Goal: Task Accomplishment & Management: Complete application form

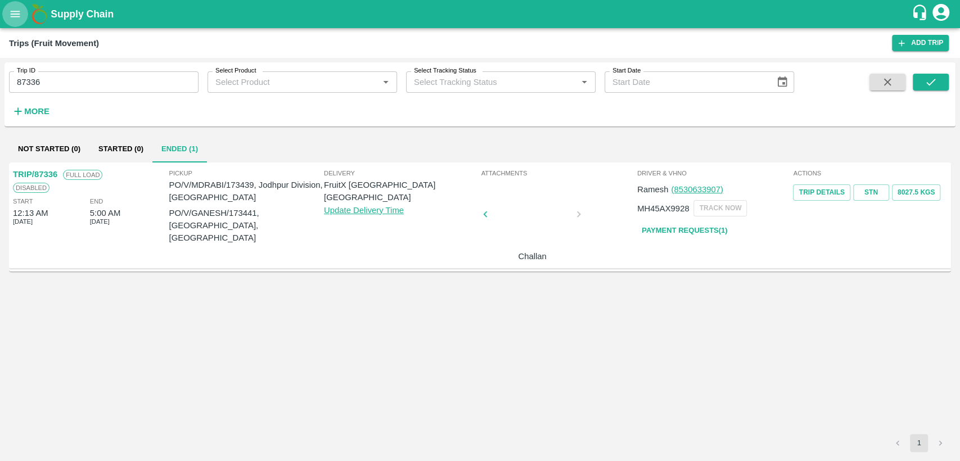
click at [18, 8] on icon "open drawer" at bounding box center [15, 14] width 12 height 12
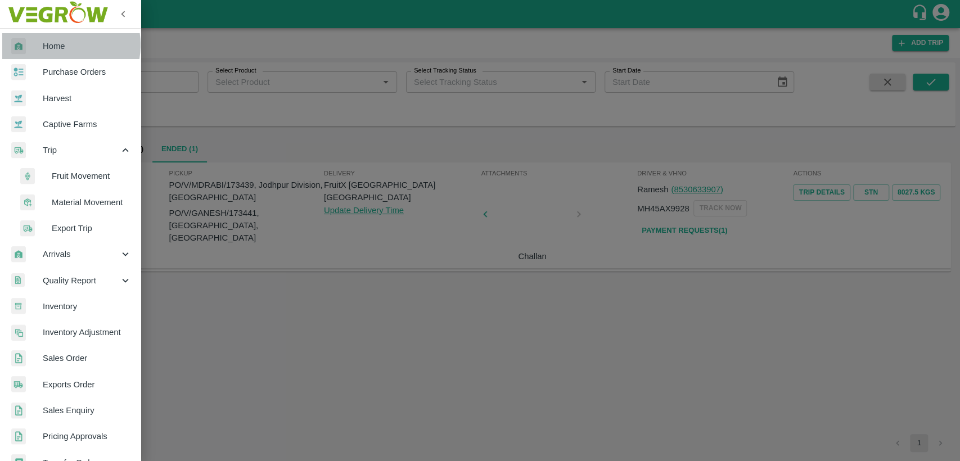
click at [58, 45] on span "Home" at bounding box center [87, 46] width 89 height 12
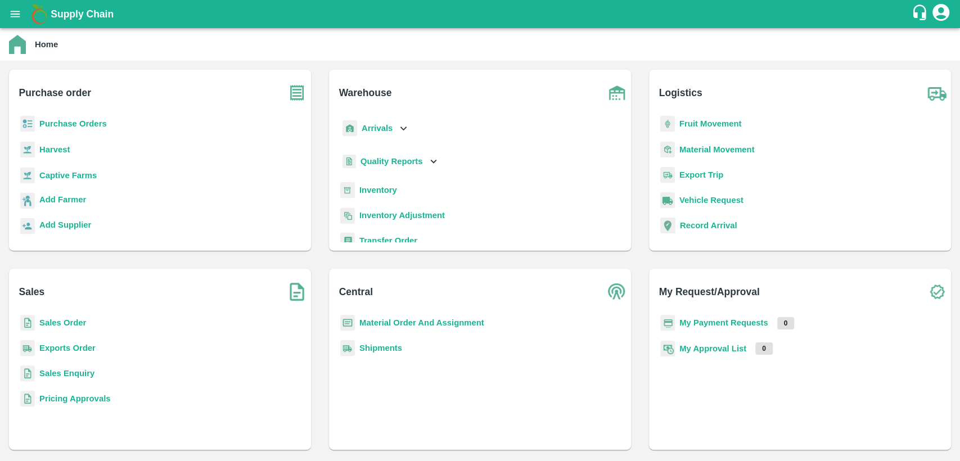
click at [411, 319] on b "Material Order And Assignment" at bounding box center [421, 322] width 125 height 9
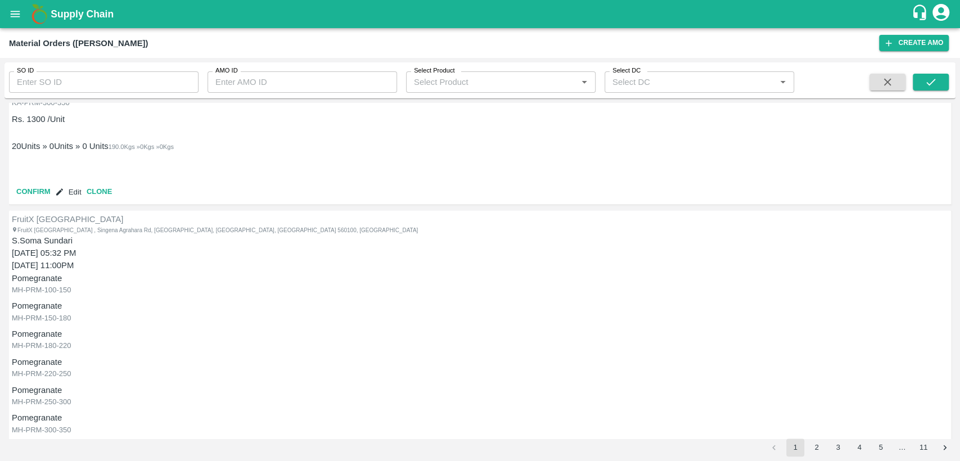
scroll to position [1032, 0]
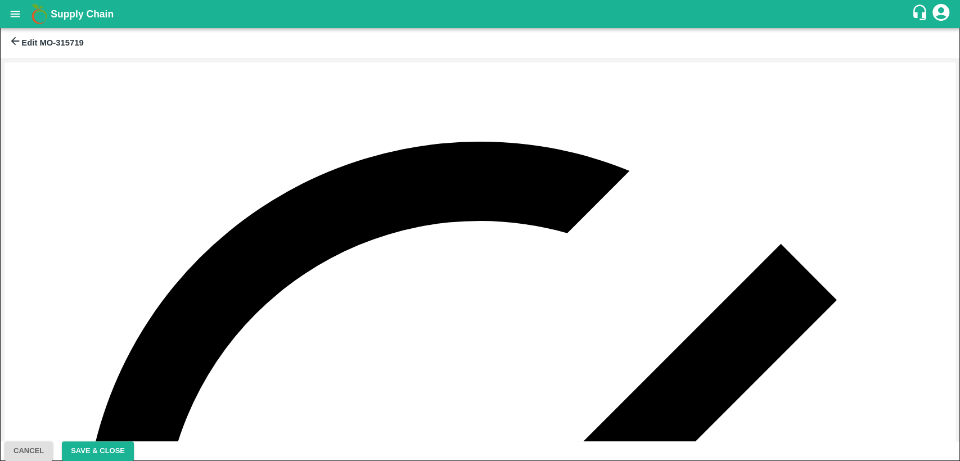
type input "DD/MM/YYYY hh:mm aa"
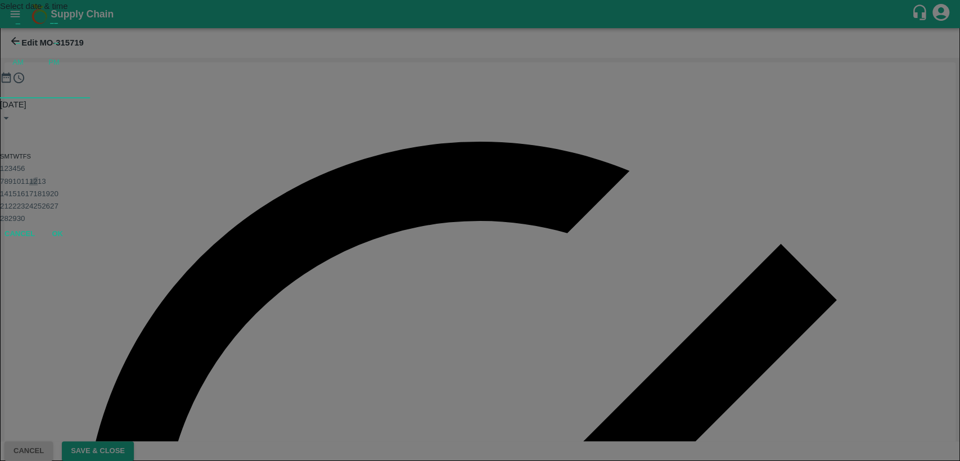
click at [38, 186] on button "12" at bounding box center [33, 181] width 8 height 8
click at [459, 98] on div at bounding box center [480, 98] width 960 height 0
click at [60, 68] on span "PM" at bounding box center [53, 62] width 11 height 11
type input "[DATE] 11:00 PM"
click at [75, 205] on button "OK" at bounding box center [57, 196] width 36 height 20
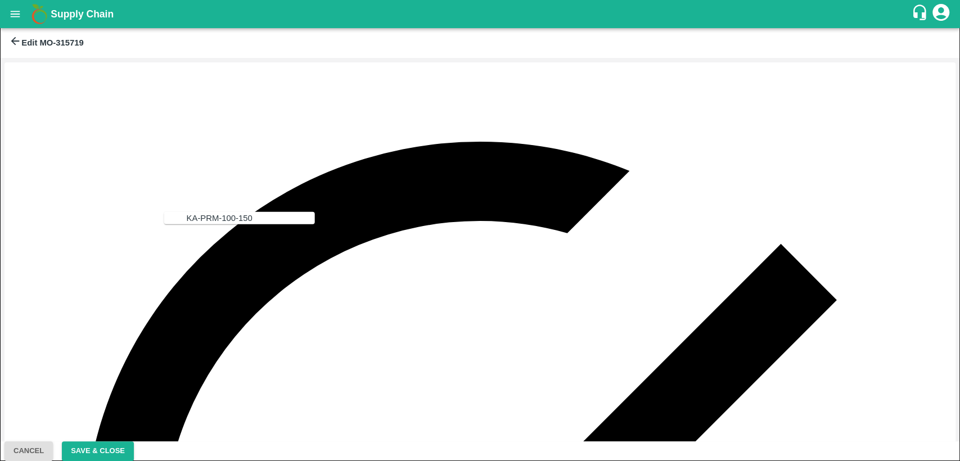
click at [210, 214] on div "KA-PRM-100-150" at bounding box center [220, 218] width 66 height 12
type input "KA-PRM-100-150"
drag, startPoint x: 843, startPoint y: 141, endPoint x: 683, endPoint y: 179, distance: 164.7
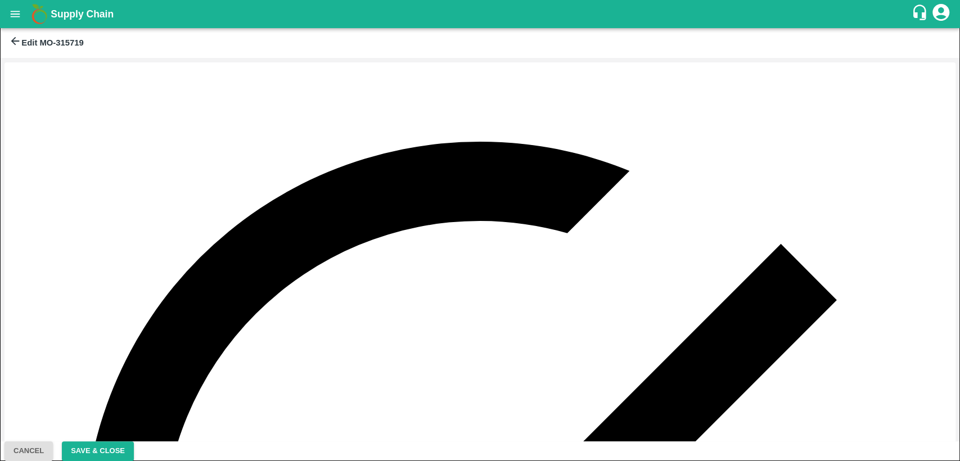
type input "160"
type input "800"
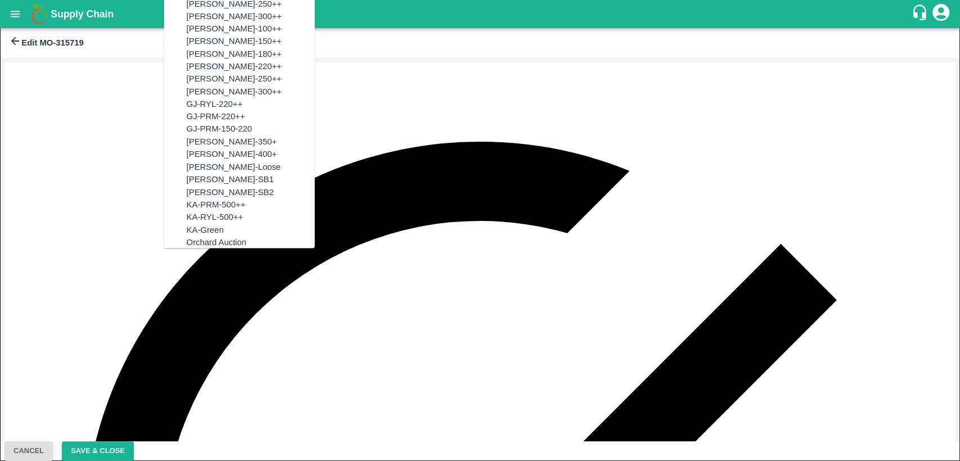
scroll to position [668, 0]
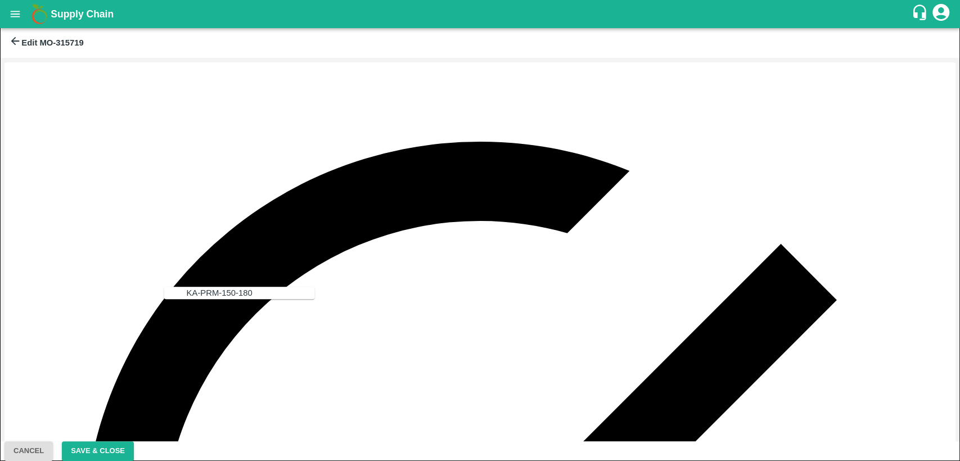
click at [202, 293] on div "KA-PRM-150-180" at bounding box center [220, 293] width 66 height 12
type input "KA-PRM-150-180"
type input "900"
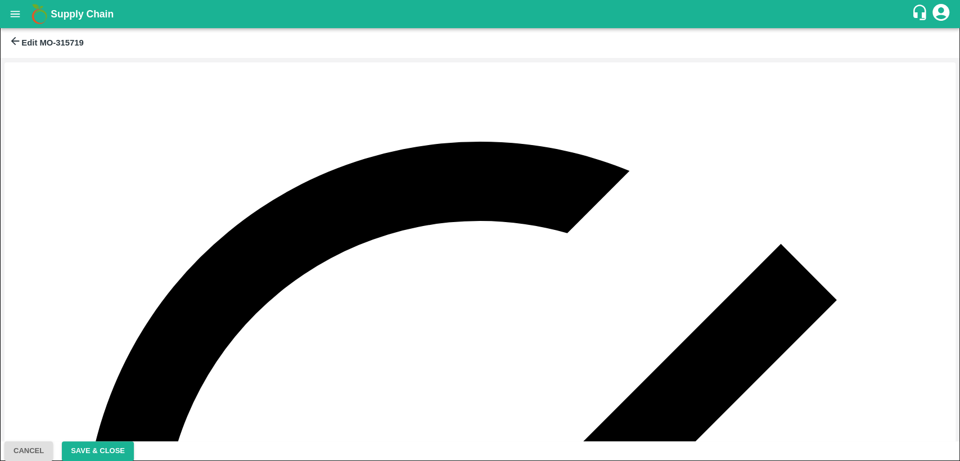
type input "160"
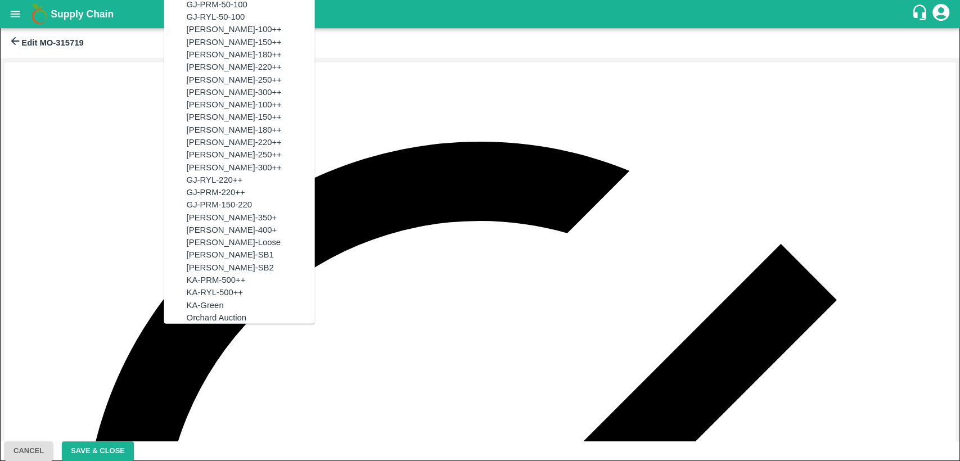
scroll to position [688, 0]
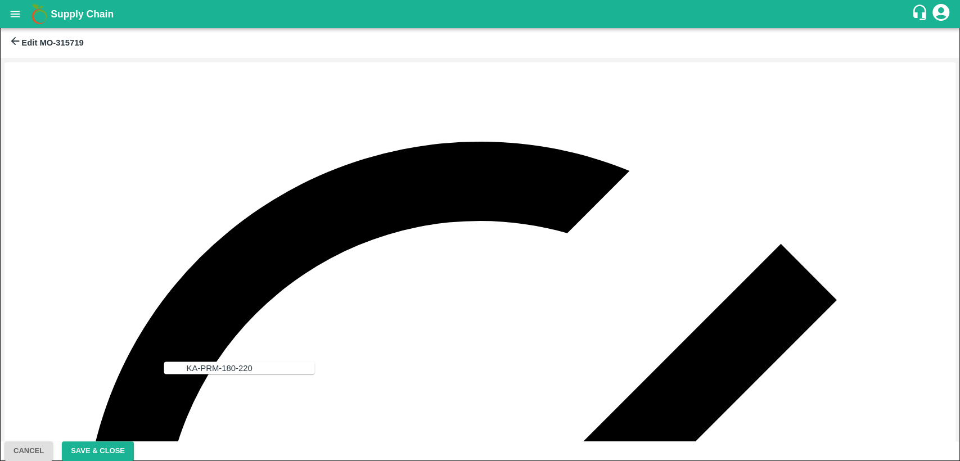
click at [210, 367] on div "KA-PRM-180-220" at bounding box center [220, 367] width 66 height 12
type input "KA-PRM-180-220"
type input "1000"
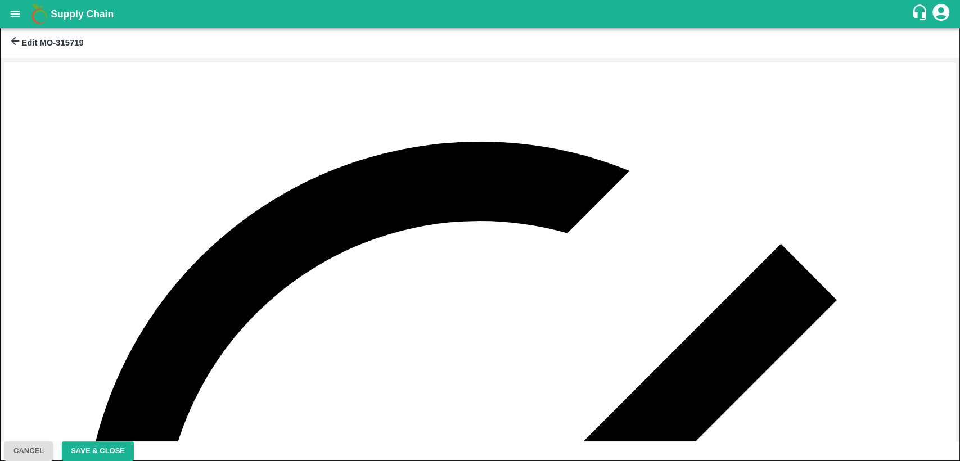
type input "80"
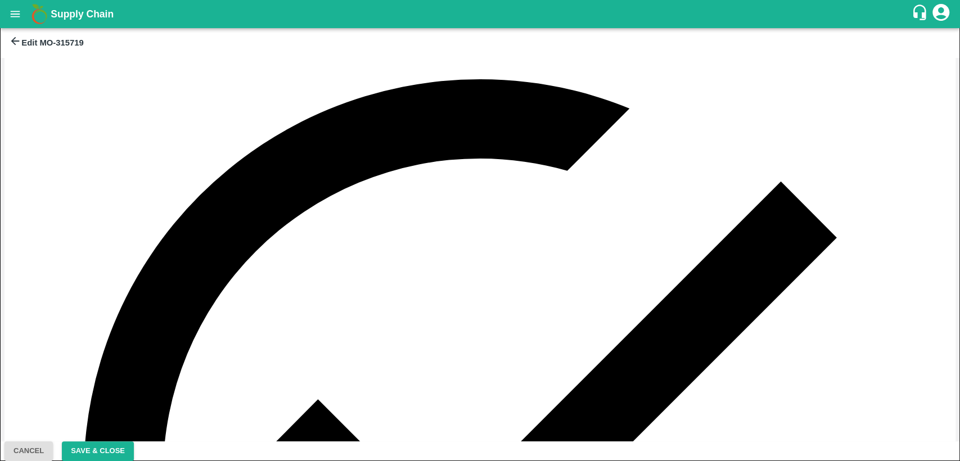
drag, startPoint x: 176, startPoint y: 347, endPoint x: 177, endPoint y: 354, distance: 6.8
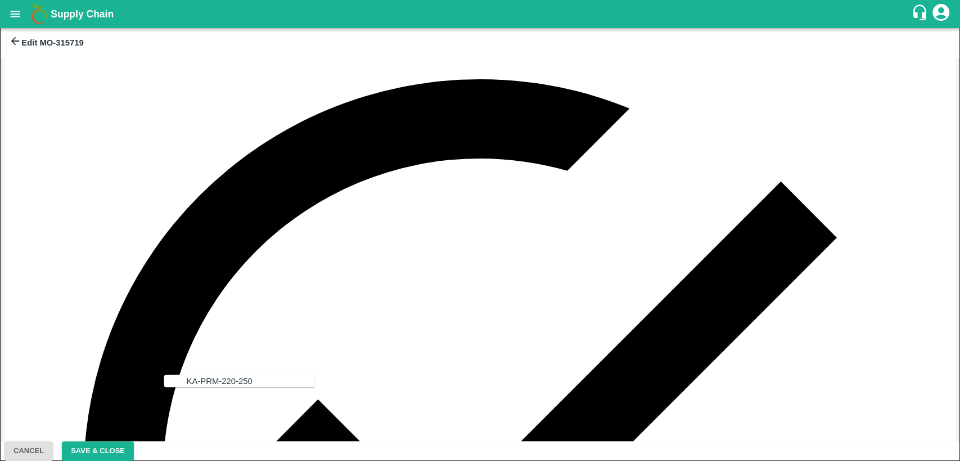
click at [204, 385] on div "KA-PRM-220-250" at bounding box center [220, 380] width 66 height 12
type input "KA-PRM-220-250"
type input "1100"
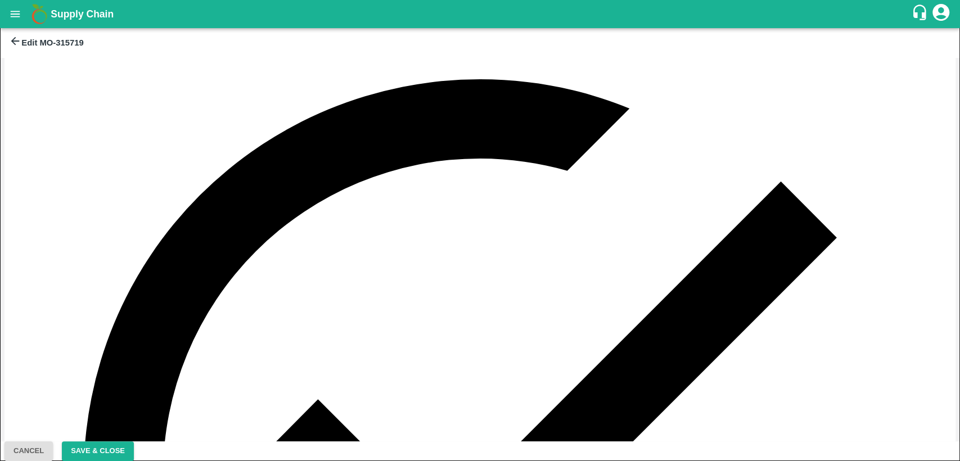
type input "80"
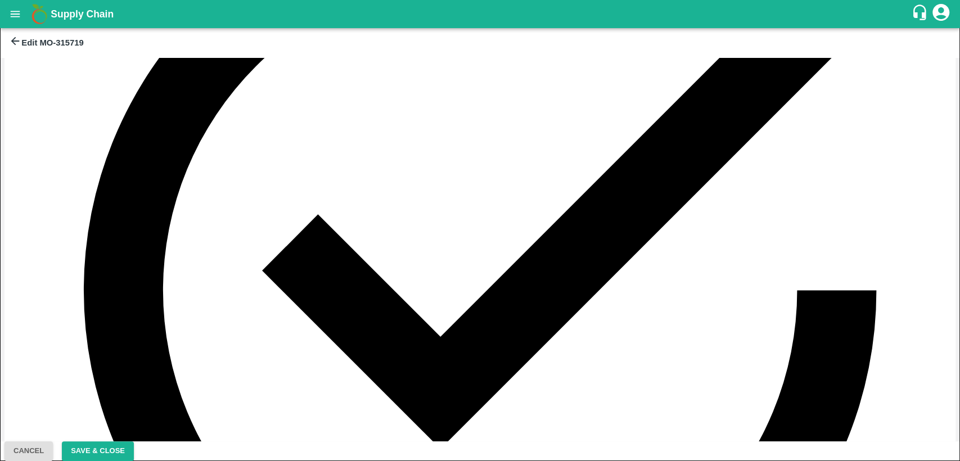
scroll to position [250, 0]
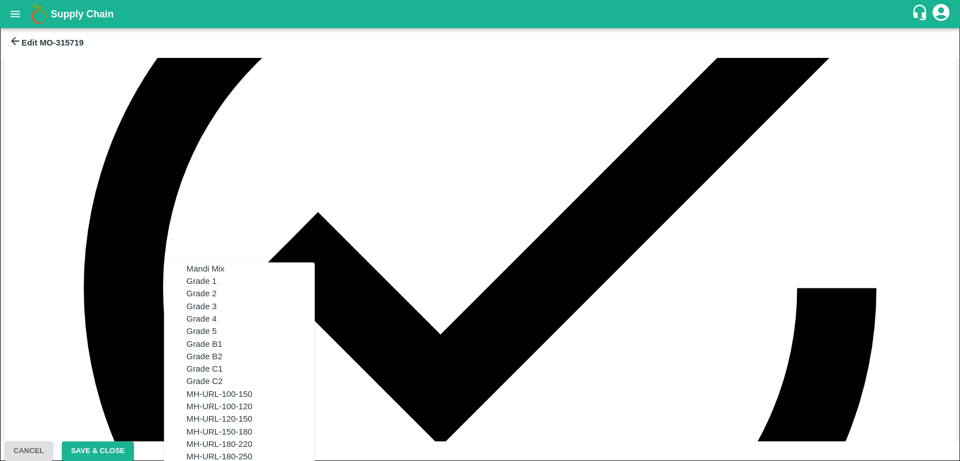
scroll to position [745, 0]
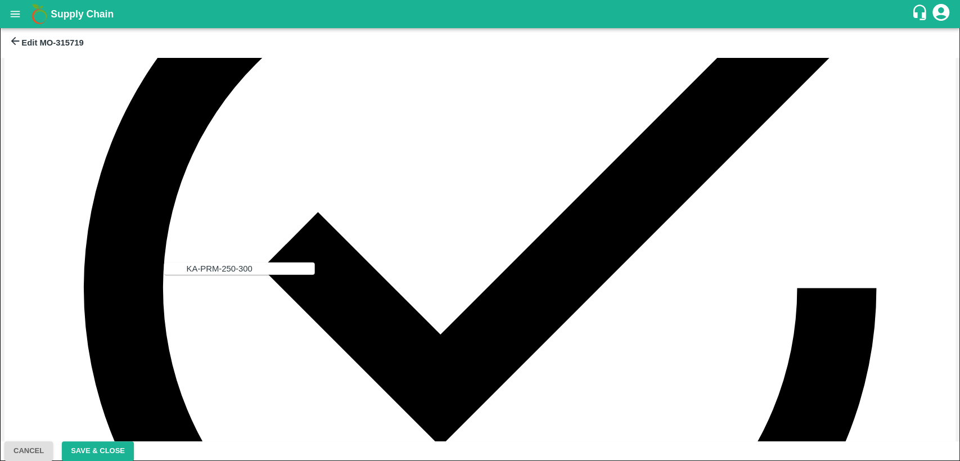
click at [227, 262] on div "KA-PRM-250-300" at bounding box center [220, 268] width 66 height 12
type input "KA-PRM-250-300"
type input "1200"
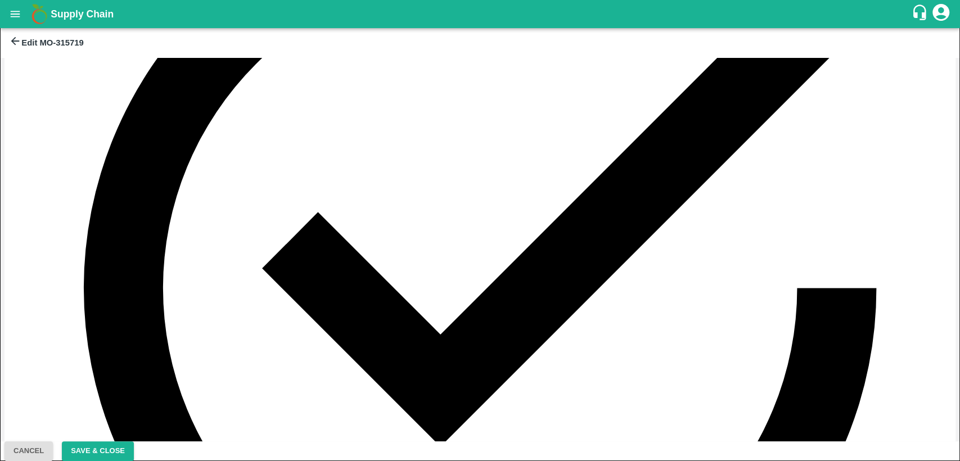
type input "70"
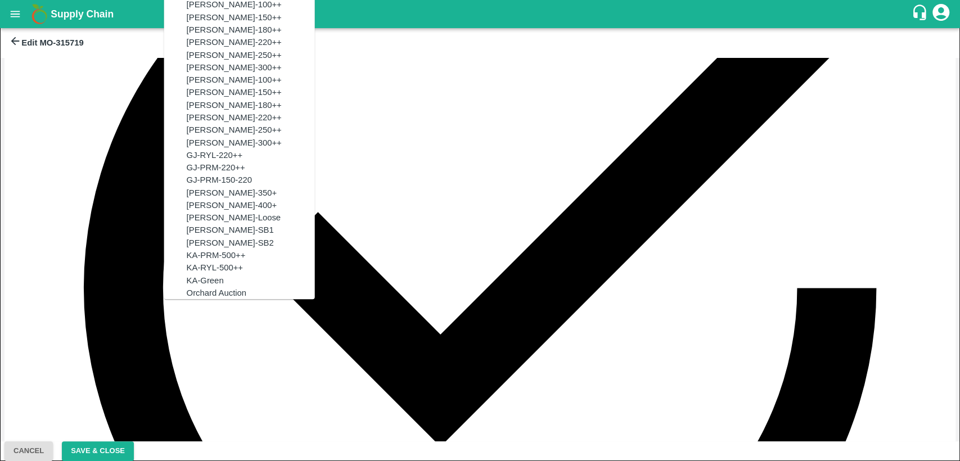
scroll to position [765, 0]
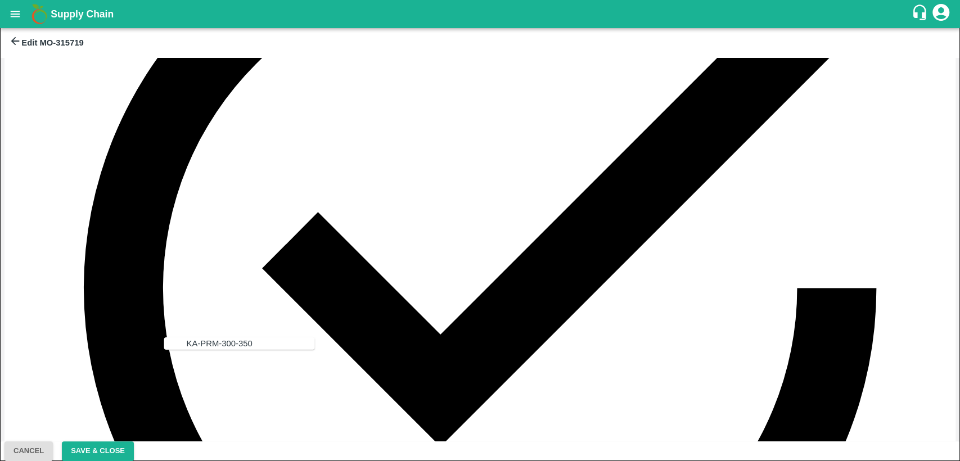
click at [187, 350] on div "KA-PRM-300-350" at bounding box center [251, 343] width 128 height 12
type input "KA-PRM-300-350"
type input "1300"
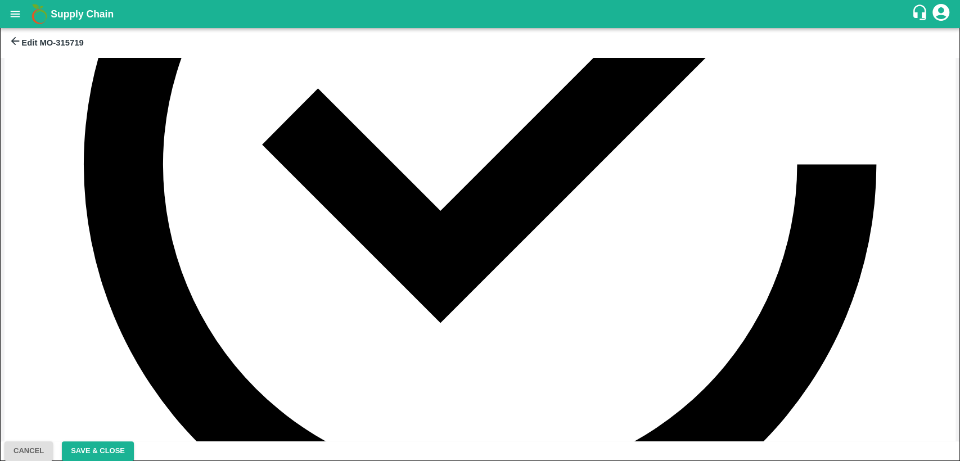
scroll to position [374, 0]
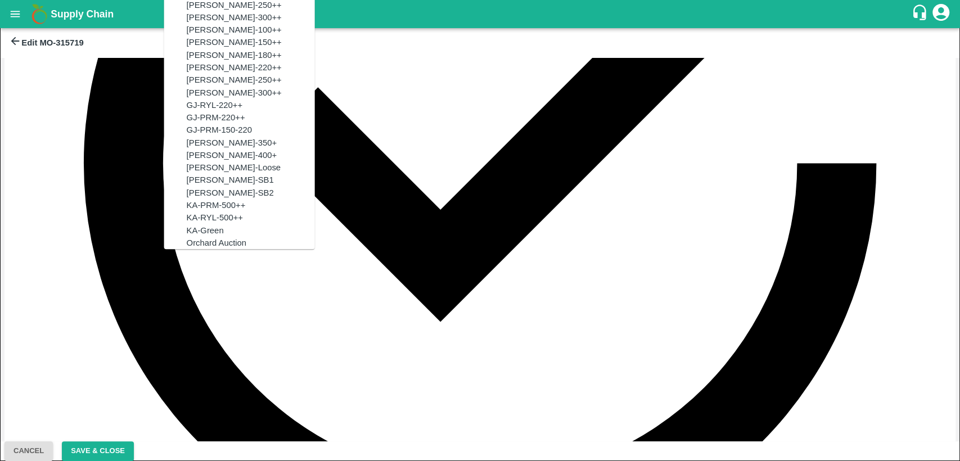
scroll to position [783, 0]
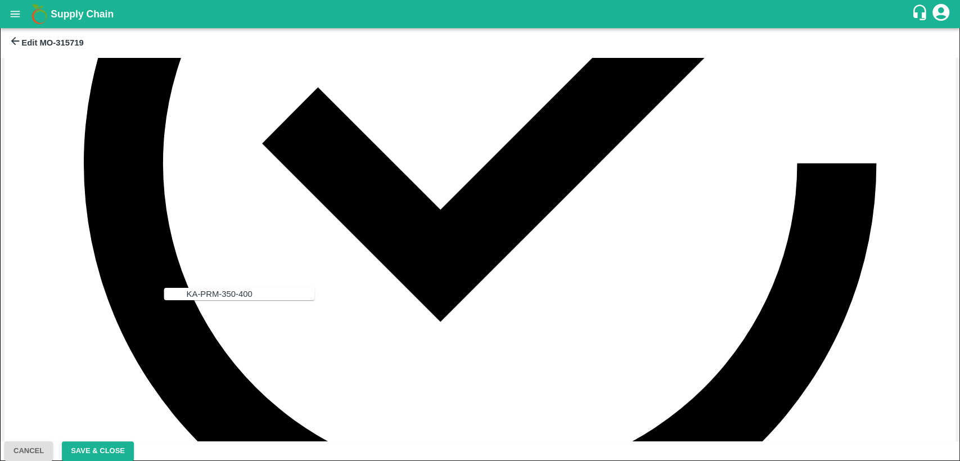
click at [193, 289] on div "KA-PRM-350-400" at bounding box center [220, 294] width 66 height 12
type input "KA-PRM-350-400"
type input "1400"
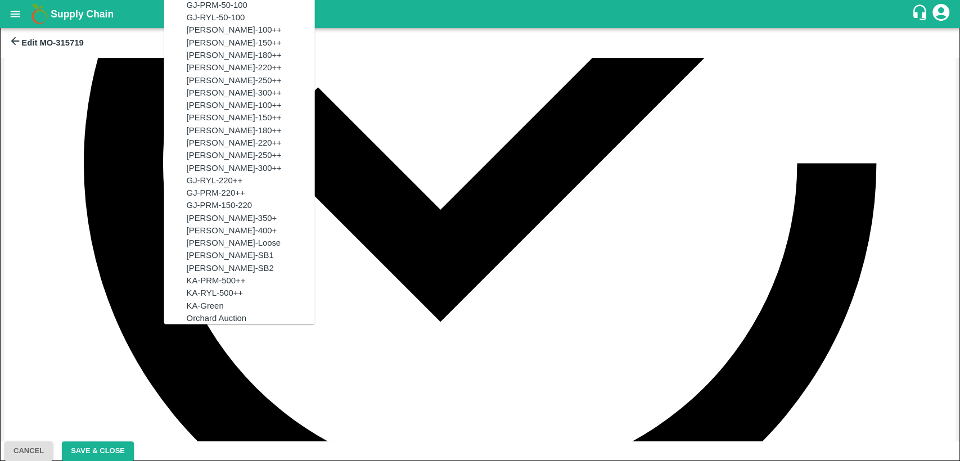
scroll to position [1150, 0]
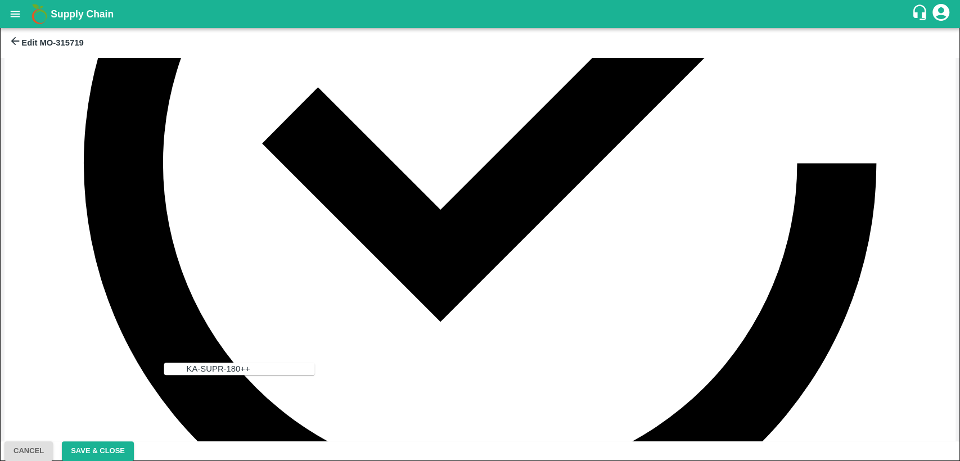
click at [199, 372] on div "KA-SUPR-180++" at bounding box center [219, 369] width 64 height 12
type input "KA-SUPR-180++"
type input "600"
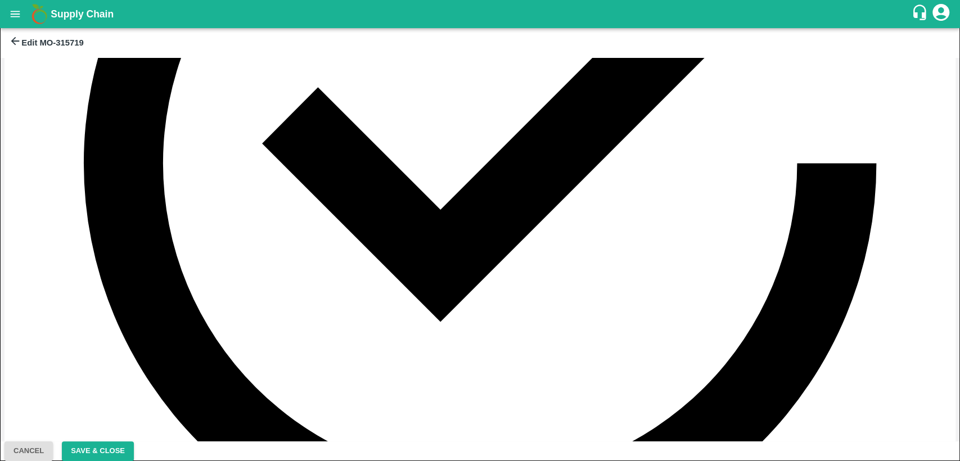
scroll to position [437, 0]
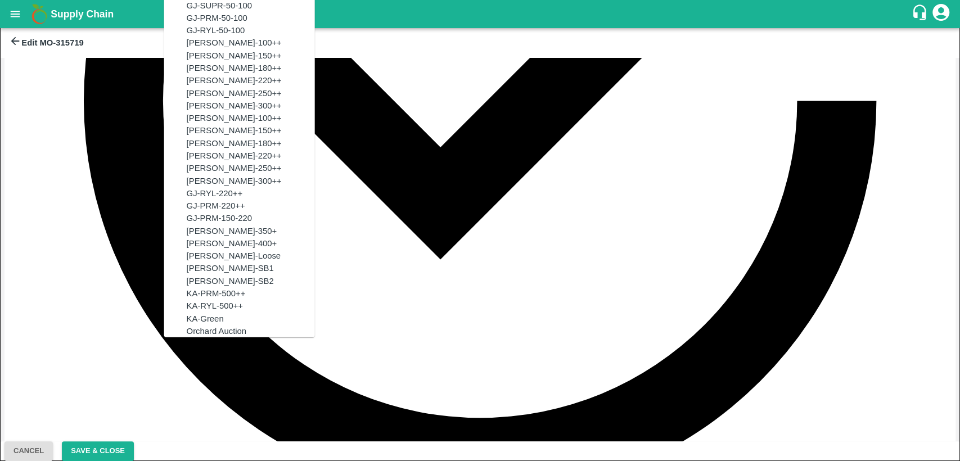
scroll to position [1111, 0]
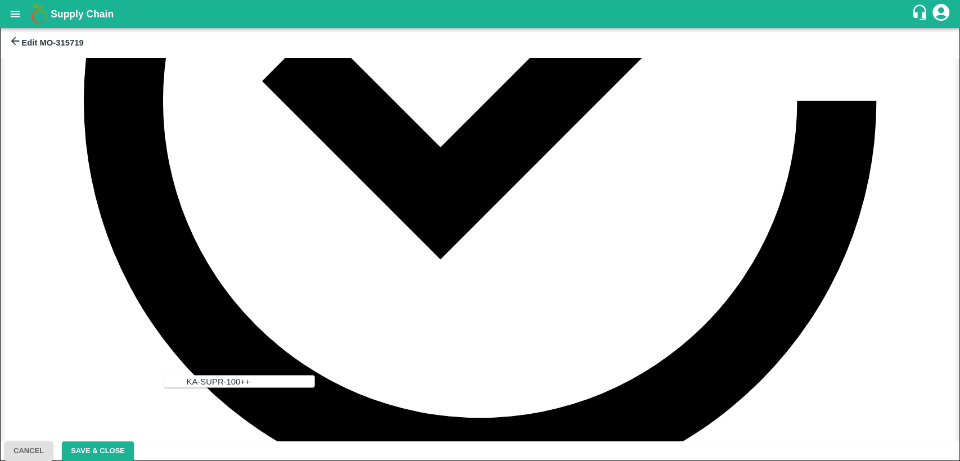
click at [187, 378] on div "KA-SUPR-100++" at bounding box center [219, 381] width 64 height 12
type input "KA-SUPR-100++"
type input "500"
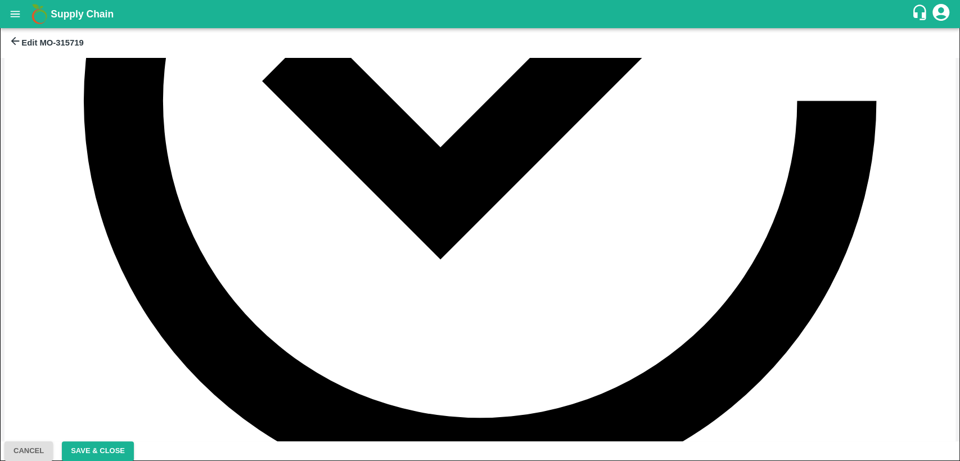
scroll to position [496, 0]
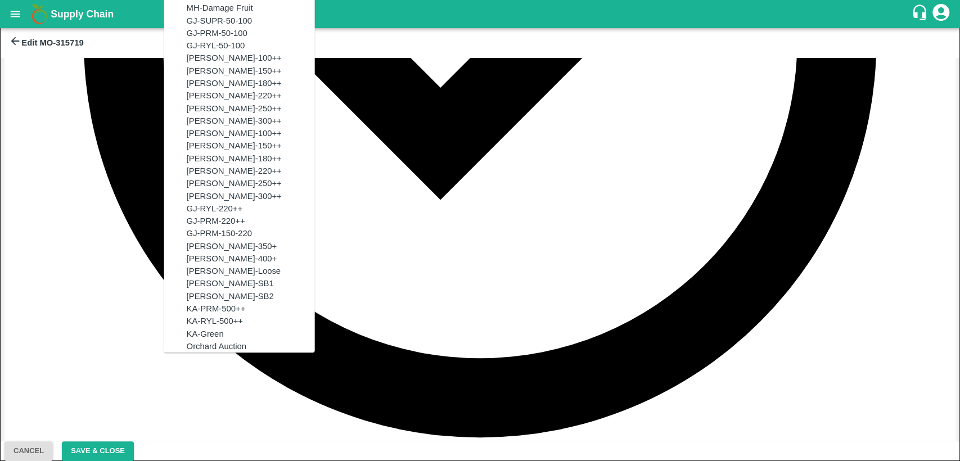
scroll to position [7338, 0]
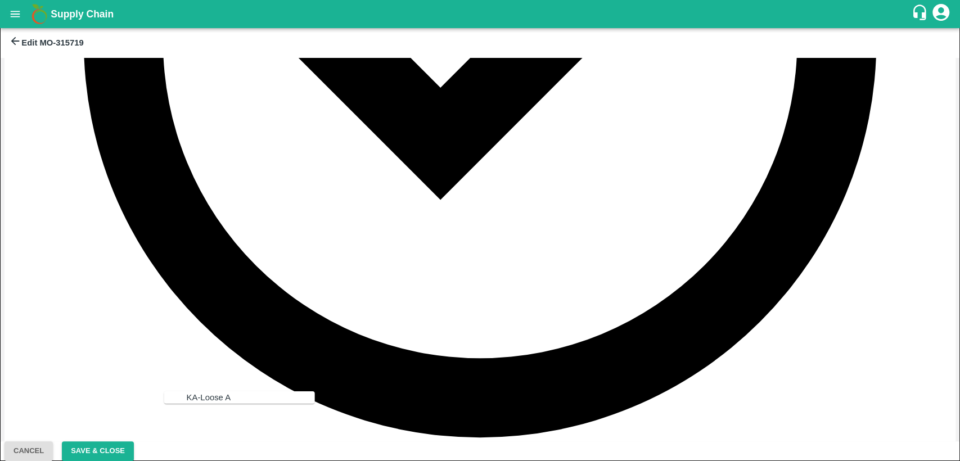
click at [220, 394] on div "KA-Loose A" at bounding box center [251, 397] width 128 height 12
type input "KA-Loose A"
type input "400"
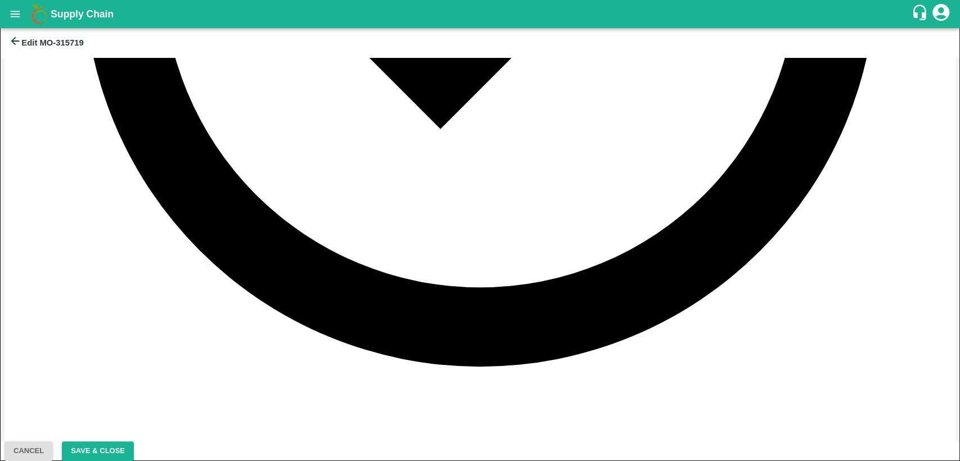
scroll to position [571, 0]
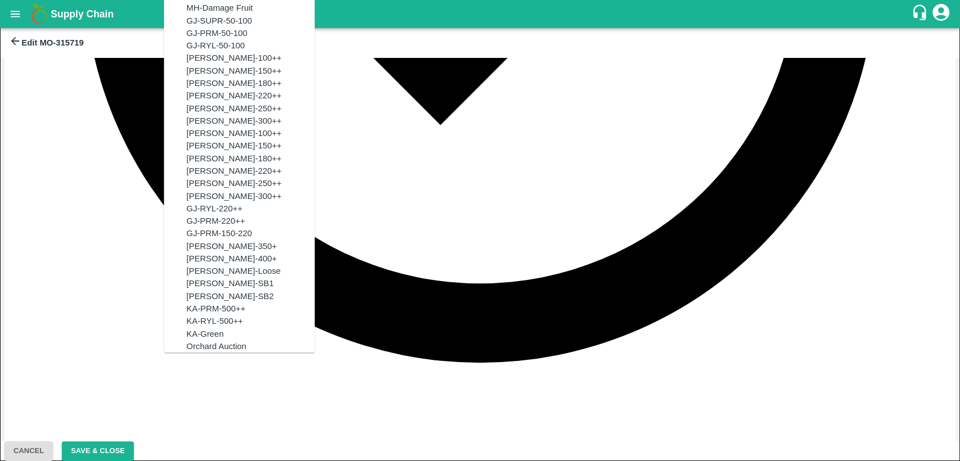
scroll to position [0, 0]
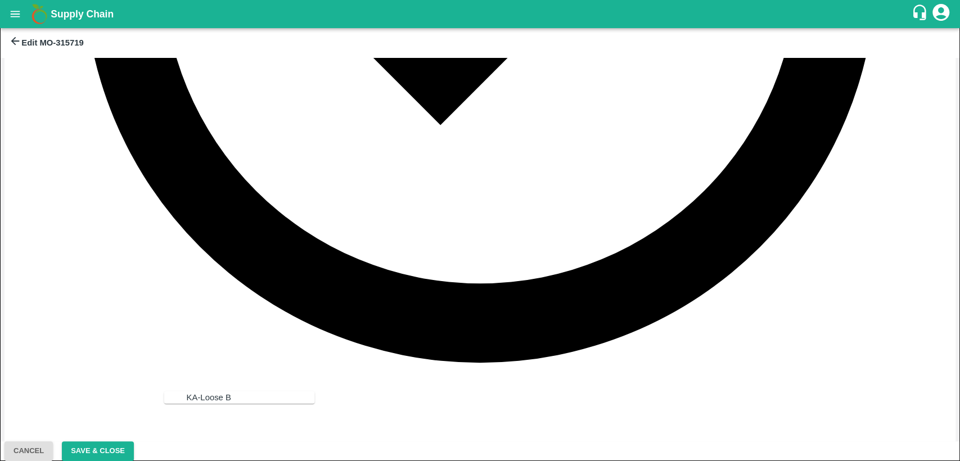
click at [225, 404] on div "KA-Loose B" at bounding box center [251, 397] width 128 height 12
type input "KA-Loose B"
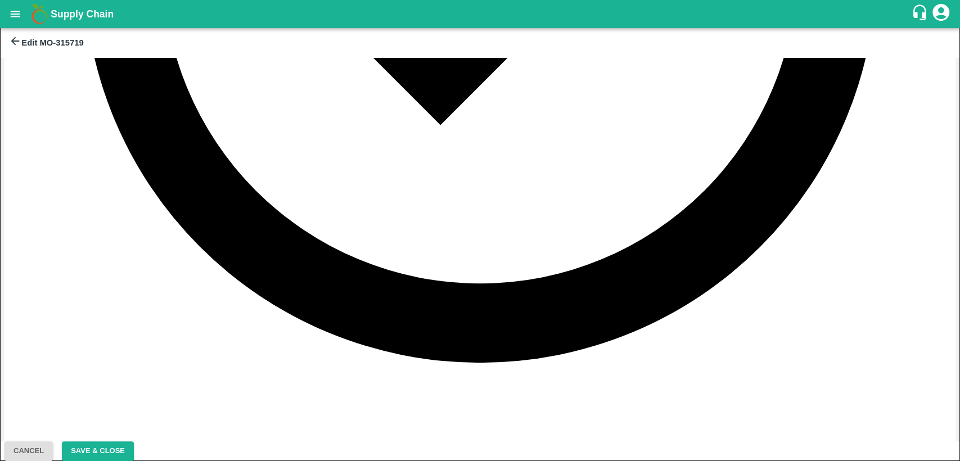
type input "Pomegranate"
type input "KA-Loose B"
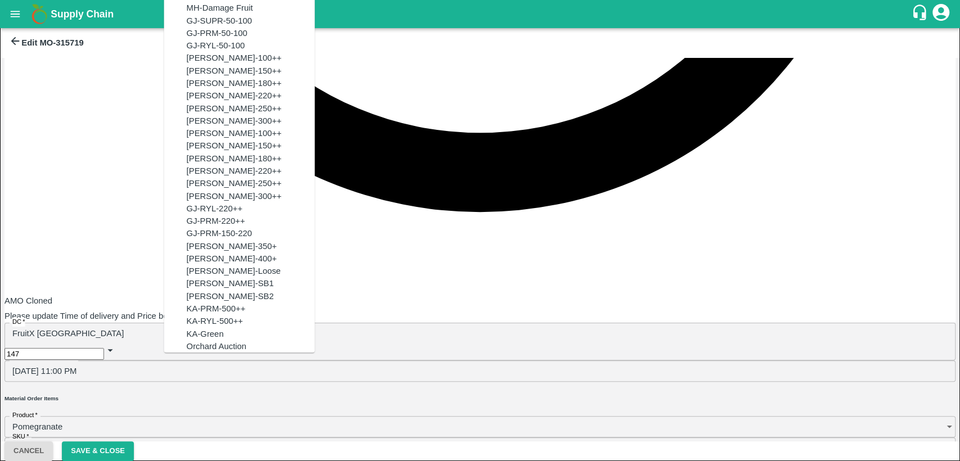
scroll to position [7376, 0]
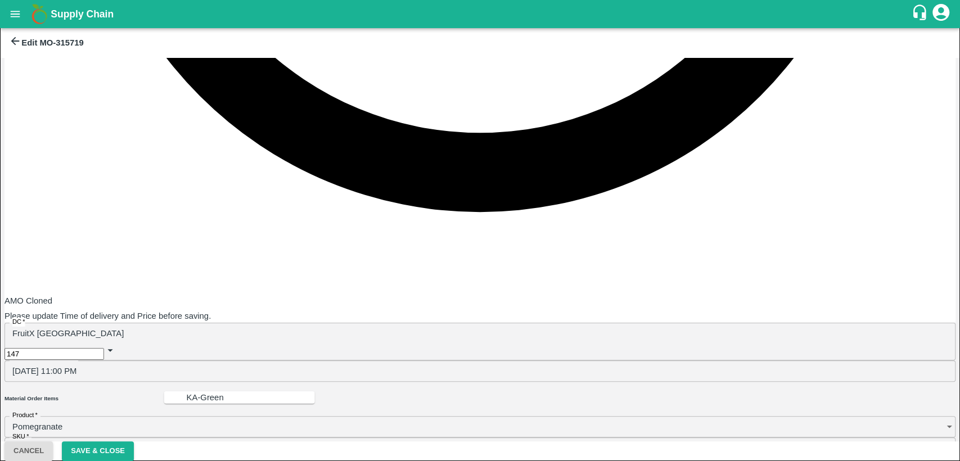
scroll to position [0, 0]
type input "KA-Green"
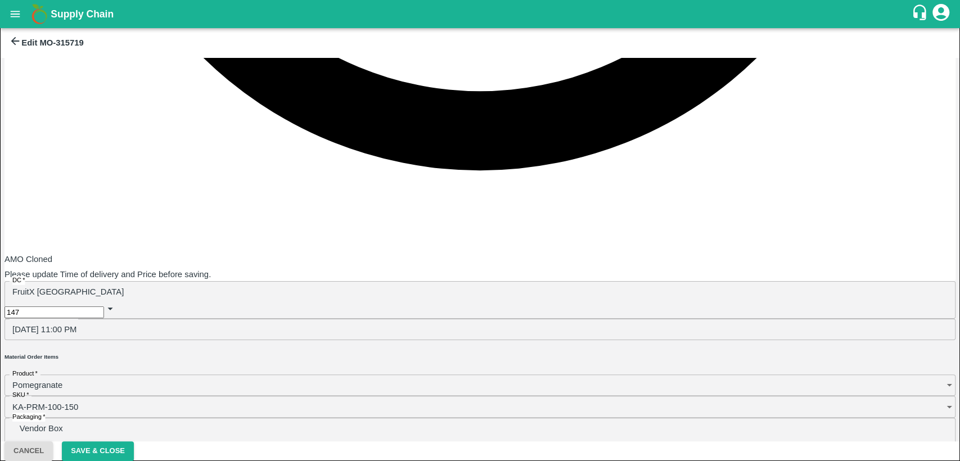
scroll to position [797, 0]
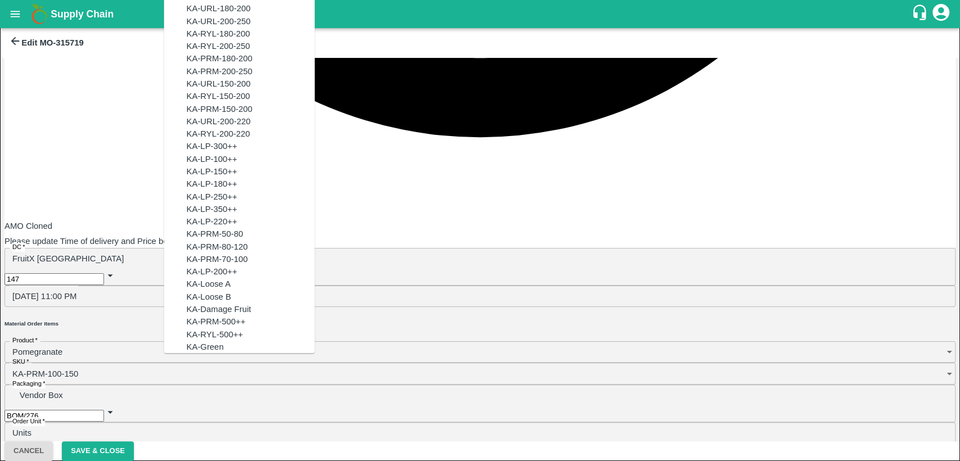
scroll to position [0, 0]
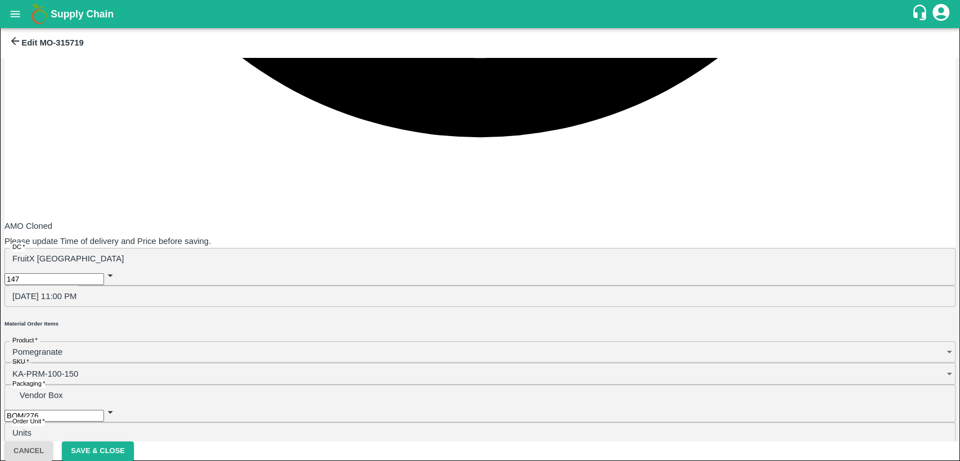
type input "KA-Damage Fruit"
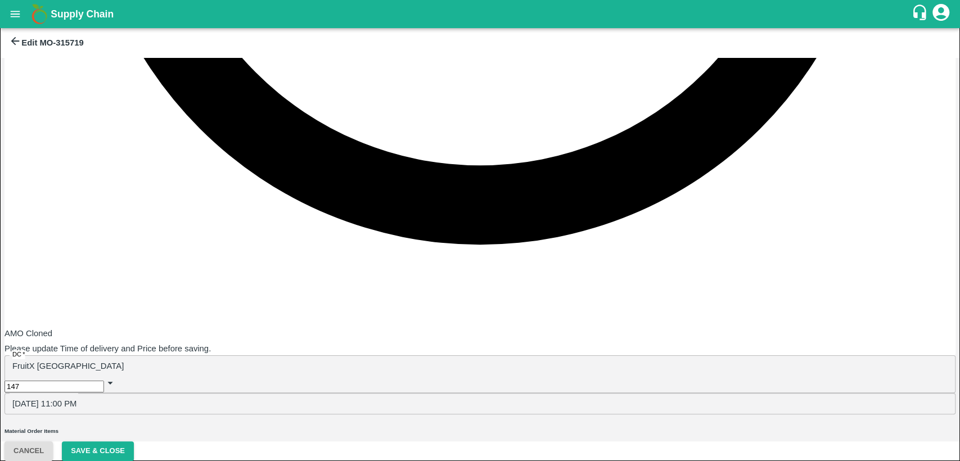
scroll to position [672, 0]
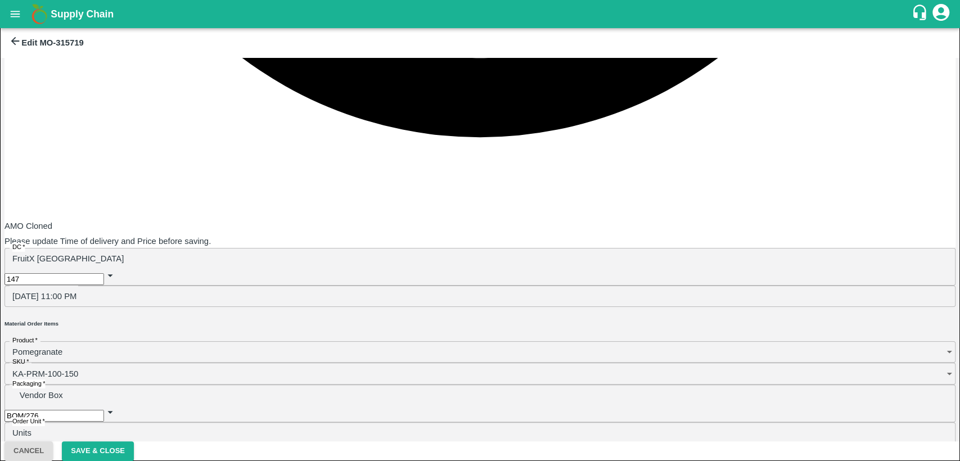
type input "10"
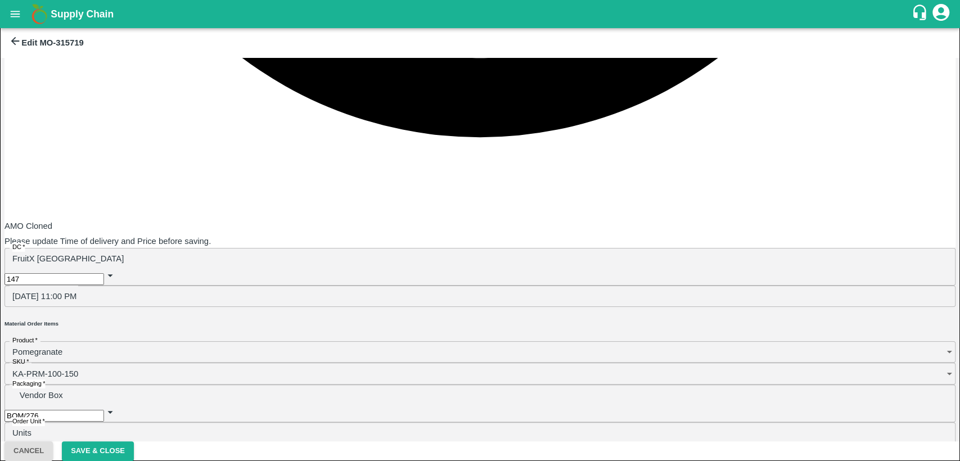
type input "10"
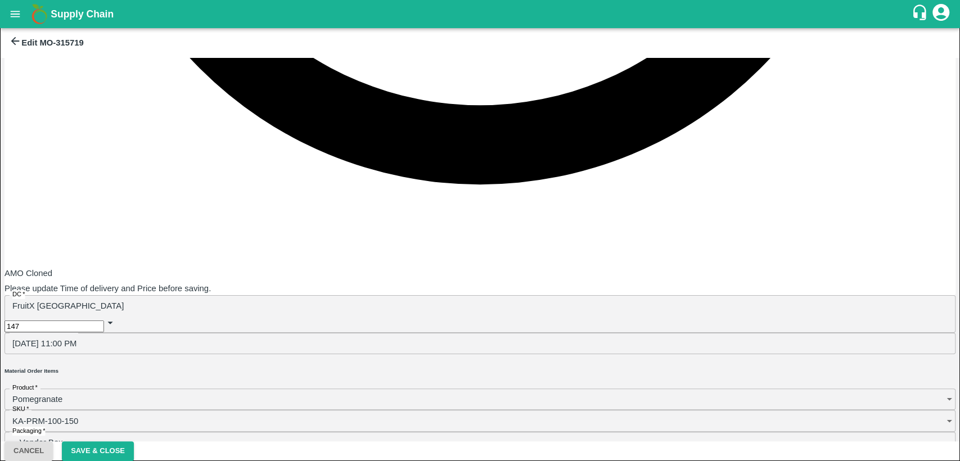
scroll to position [749, 0]
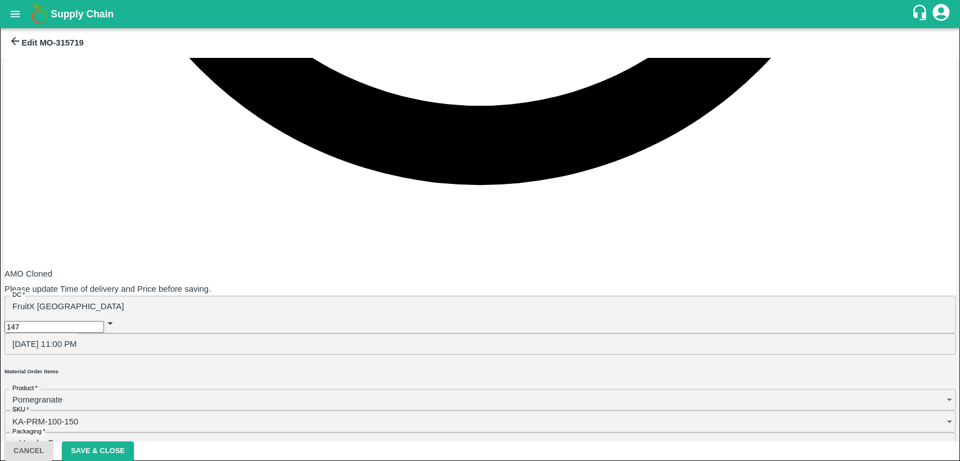
type input "10"
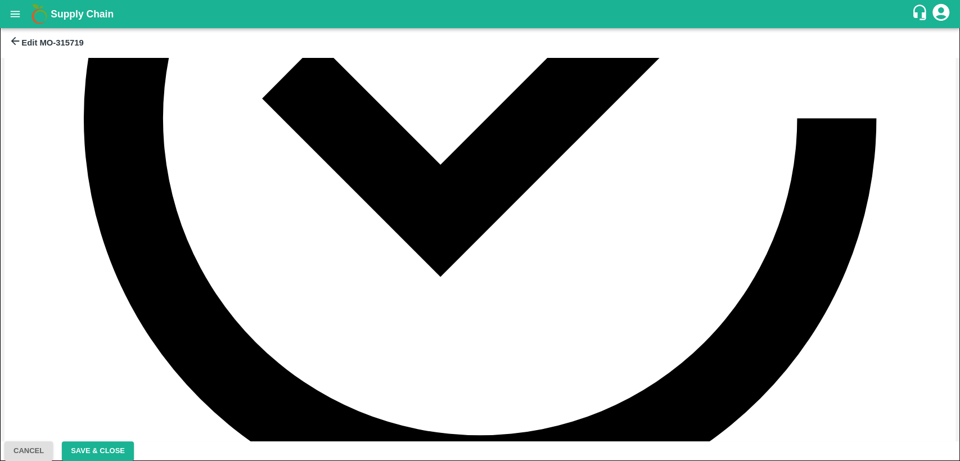
scroll to position [419, 0]
type input "10"
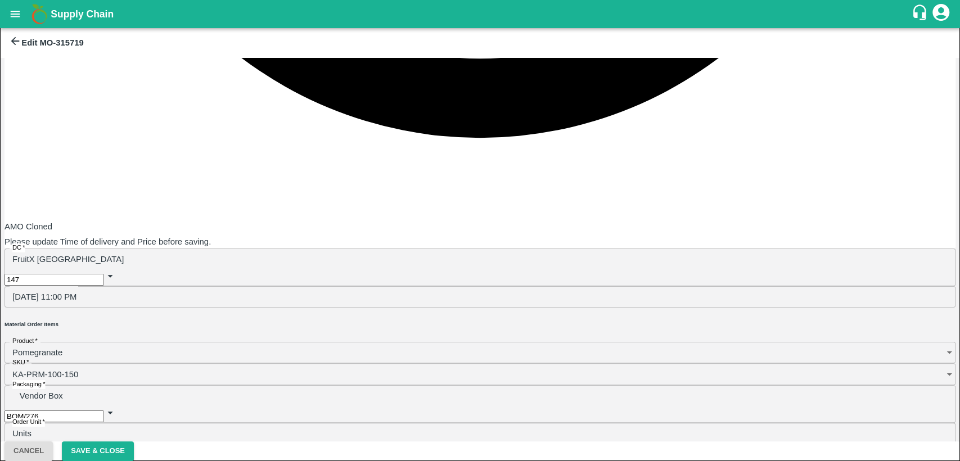
scroll to position [797, 0]
type input "KA-Green"
type input "KA-Damage Fruit"
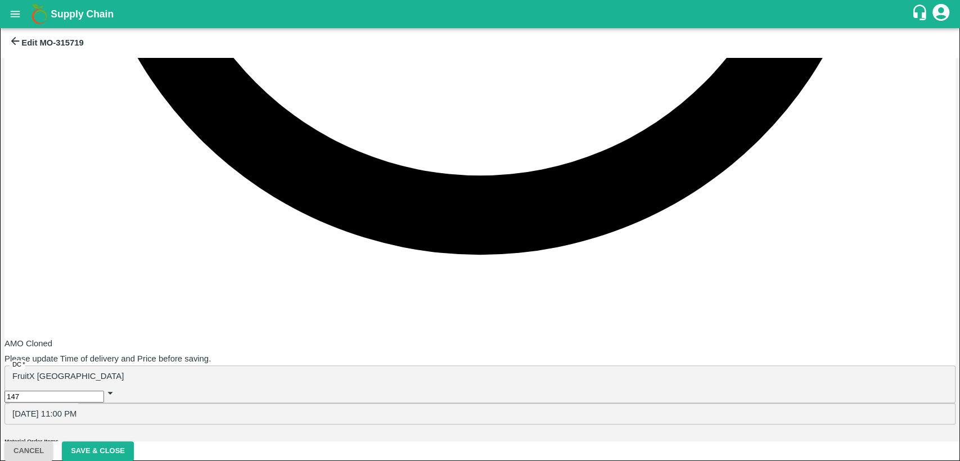
scroll to position [693, 0]
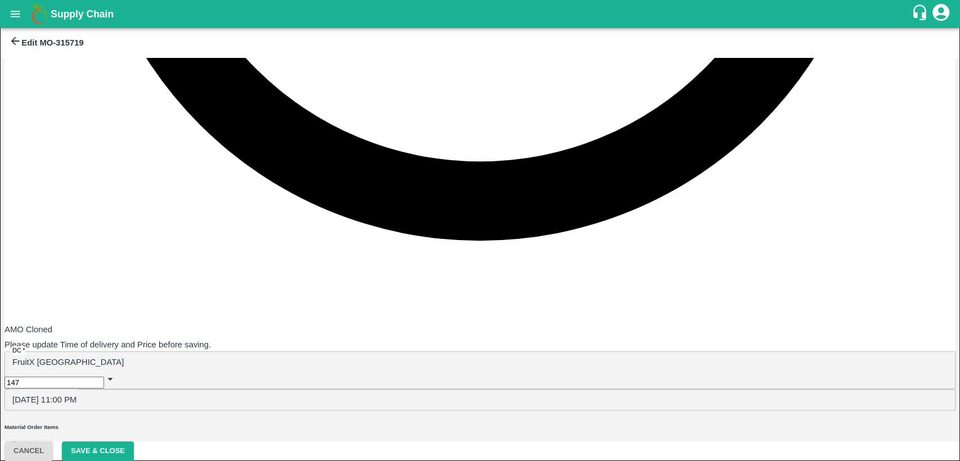
type input "20"
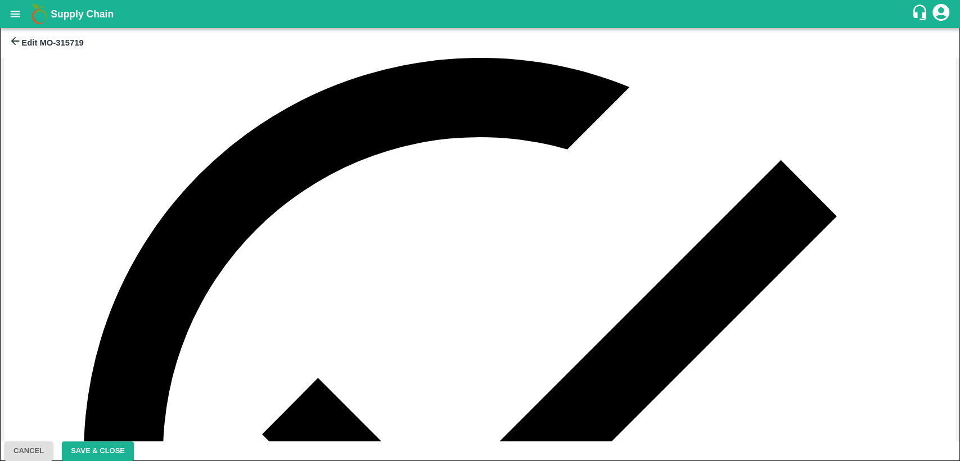
scroll to position [83, 0]
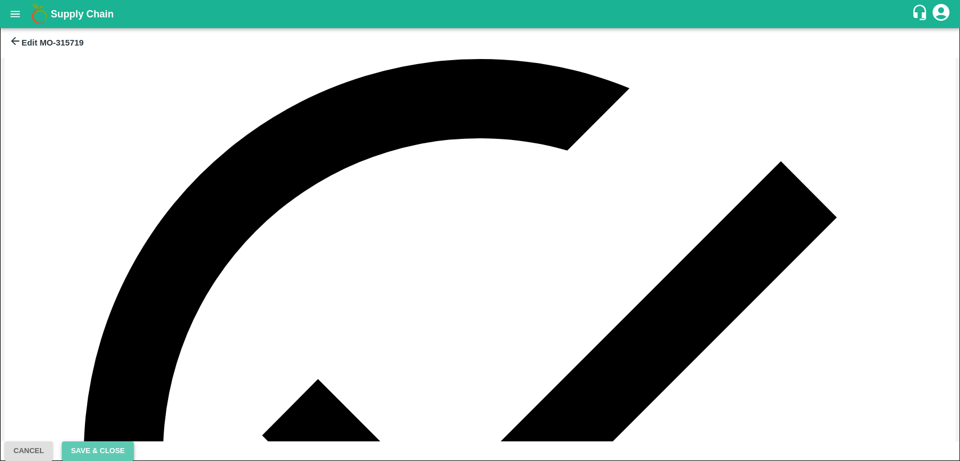
click at [134, 442] on button "Save & Close" at bounding box center [98, 451] width 72 height 20
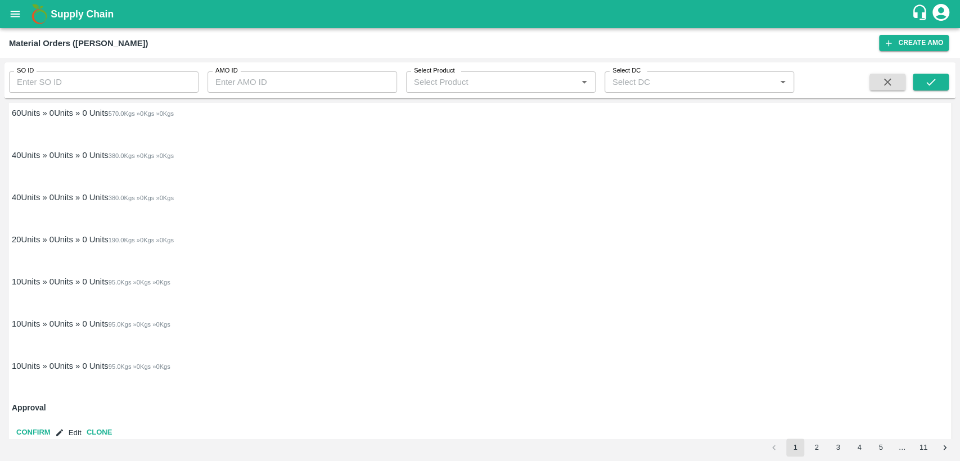
scroll to position [1187, 0]
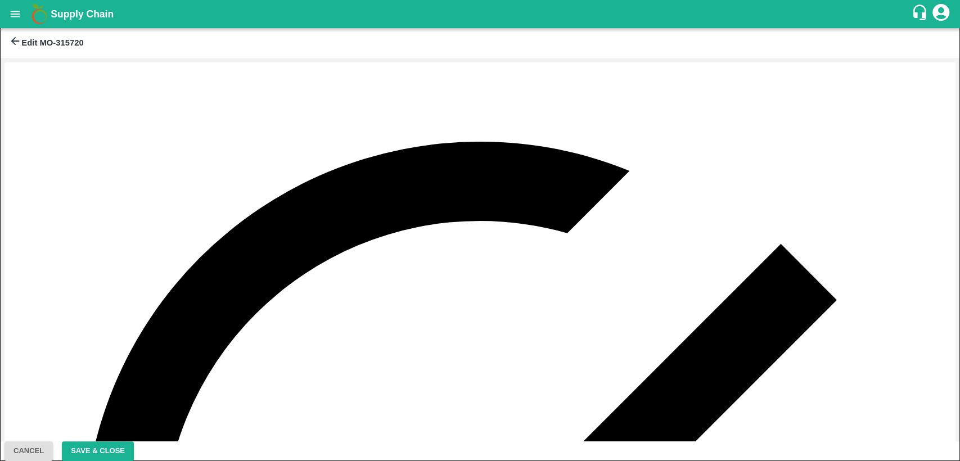
type input "DD/MM/YYYY hh:mm aa"
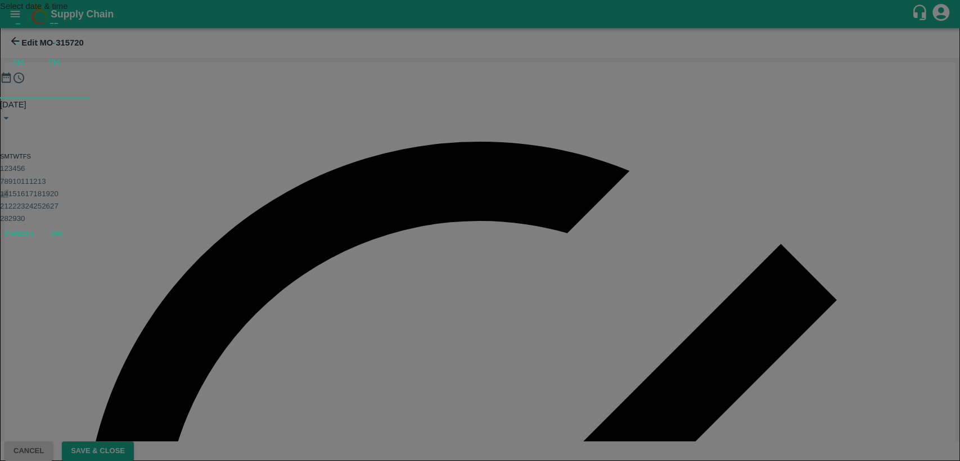
click at [8, 198] on button "14" at bounding box center [4, 193] width 8 height 8
click at [458, 98] on div at bounding box center [480, 98] width 960 height 0
click at [544, 71] on div "11 : 00 AM PM" at bounding box center [480, 53] width 960 height 38
click at [60, 68] on span "PM" at bounding box center [53, 62] width 11 height 11
type input "[DATE] 11:00 PM"
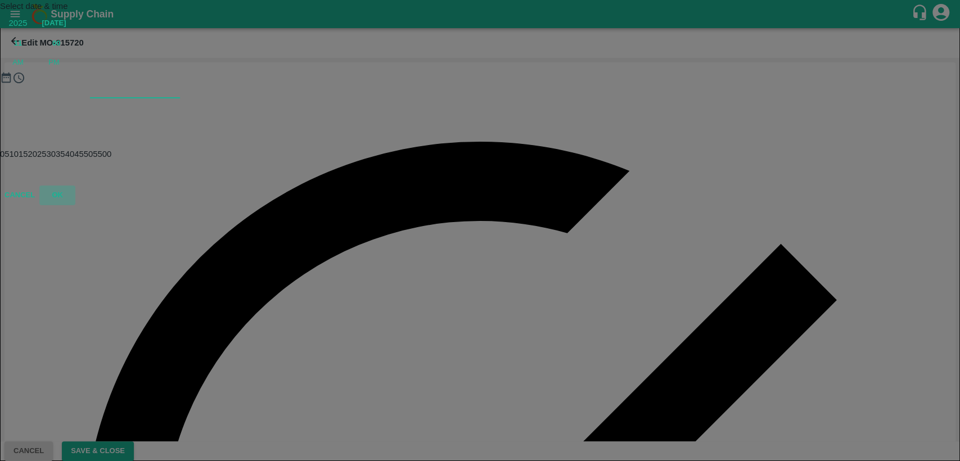
click at [75, 205] on button "OK" at bounding box center [57, 196] width 36 height 20
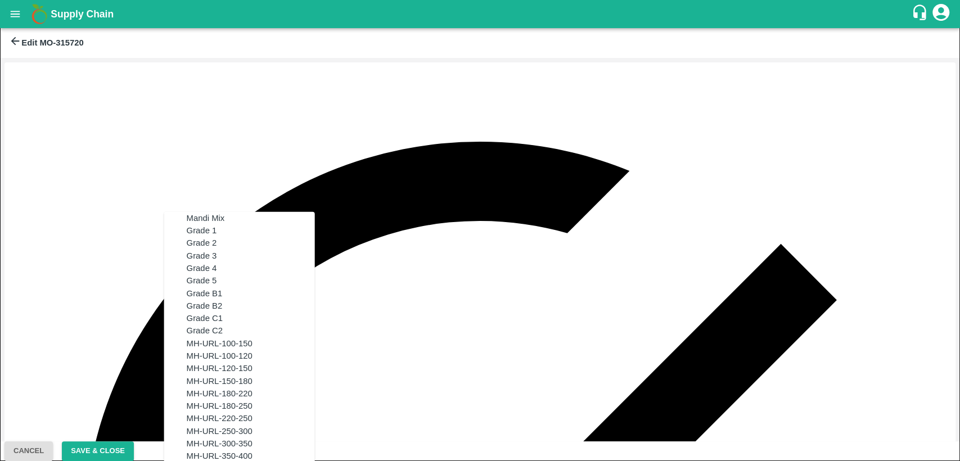
scroll to position [611, 0]
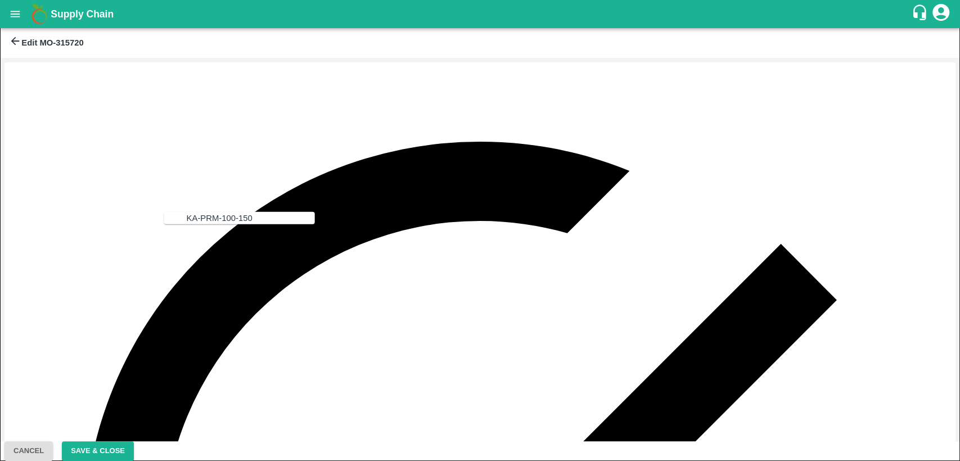
click at [187, 214] on div "KA-PRM-100-150" at bounding box center [220, 218] width 66 height 12
type input "KA-PRM-100-150"
type input "800"
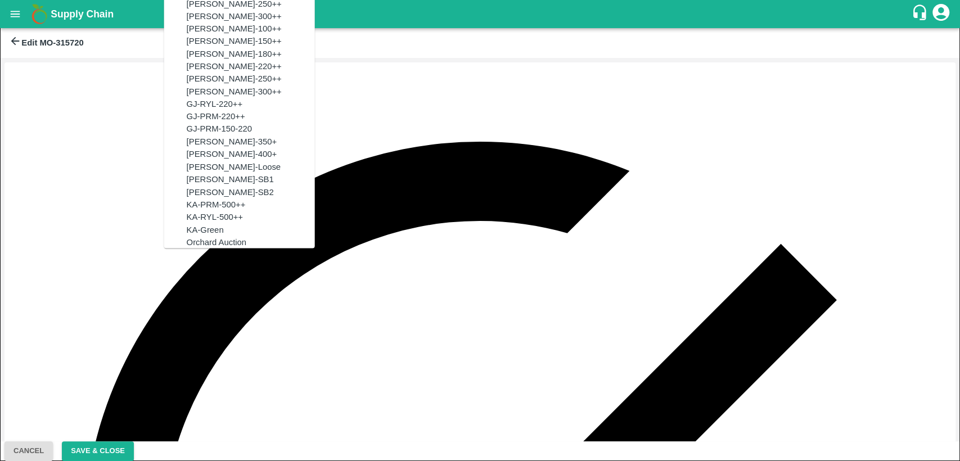
scroll to position [668, 0]
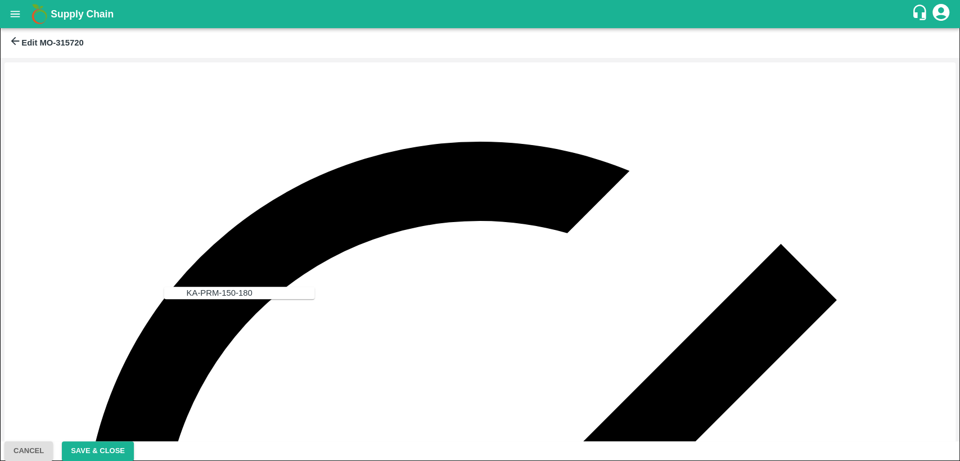
click at [193, 287] on div "KA-PRM-150-180" at bounding box center [220, 293] width 66 height 12
type input "KA-PRM-150-180"
type input "900"
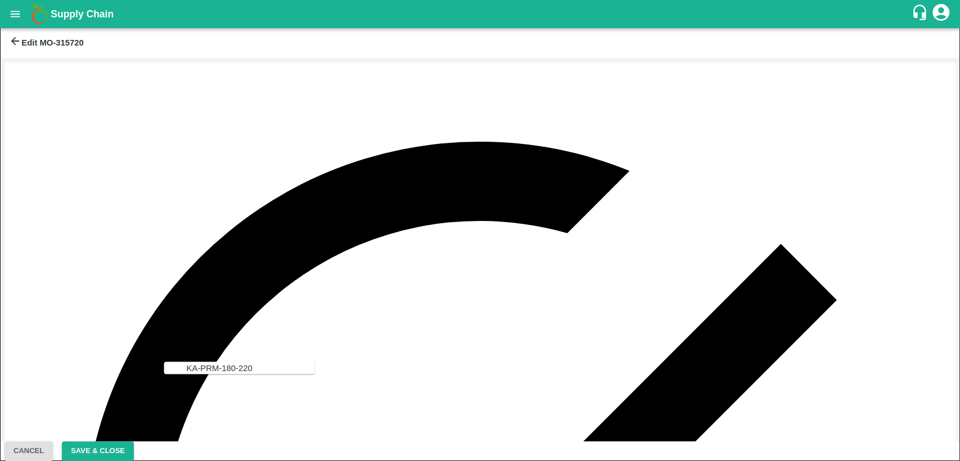
click at [209, 362] on div "KA-PRM-180-220" at bounding box center [220, 367] width 66 height 12
type input "KA-PRM-180-220"
type input "1000"
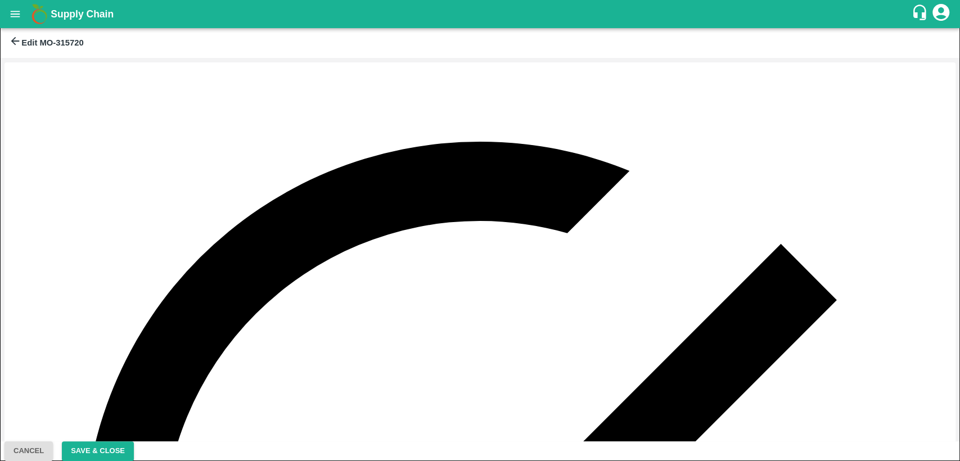
scroll to position [125, 0]
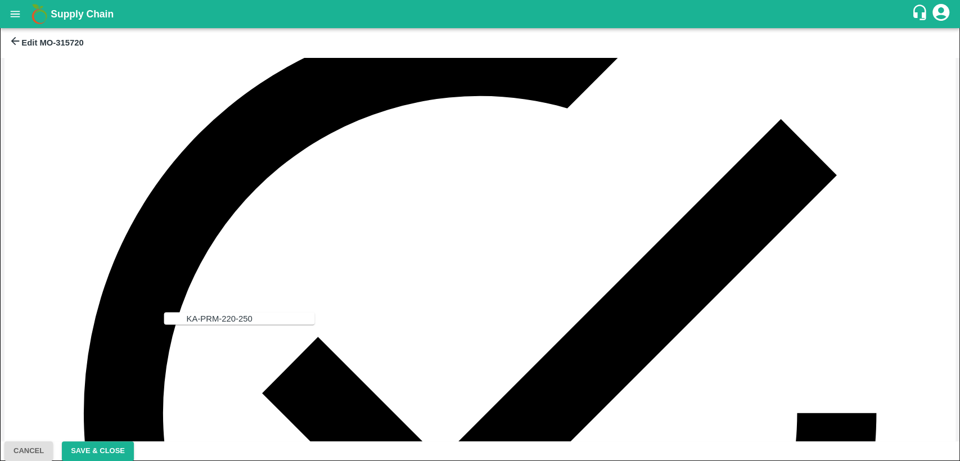
click at [223, 322] on div "KA-PRM-220-250" at bounding box center [220, 318] width 66 height 12
type input "KA-PRM-220-250"
type input "1100"
click at [238, 346] on div "AMO Cloned Please update Time of delivery and Price before saving. DC   * Fruit…" at bounding box center [480, 250] width 960 height 384
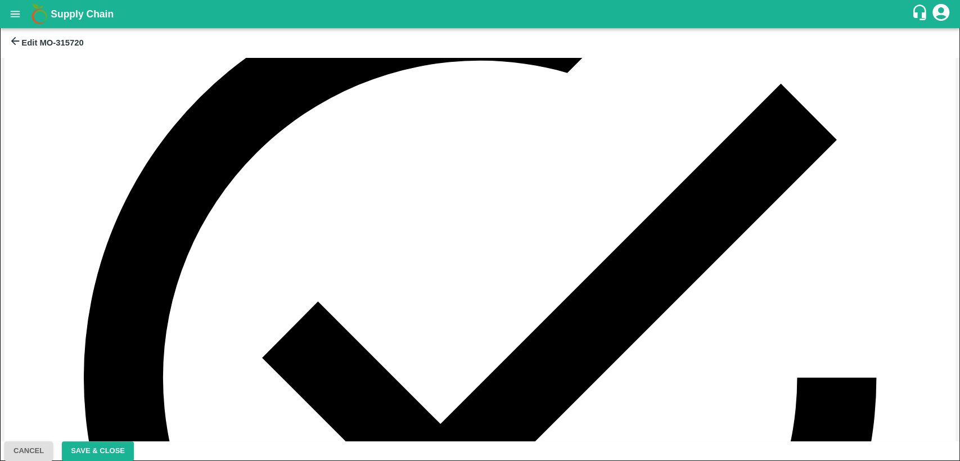
scroll to position [187, 0]
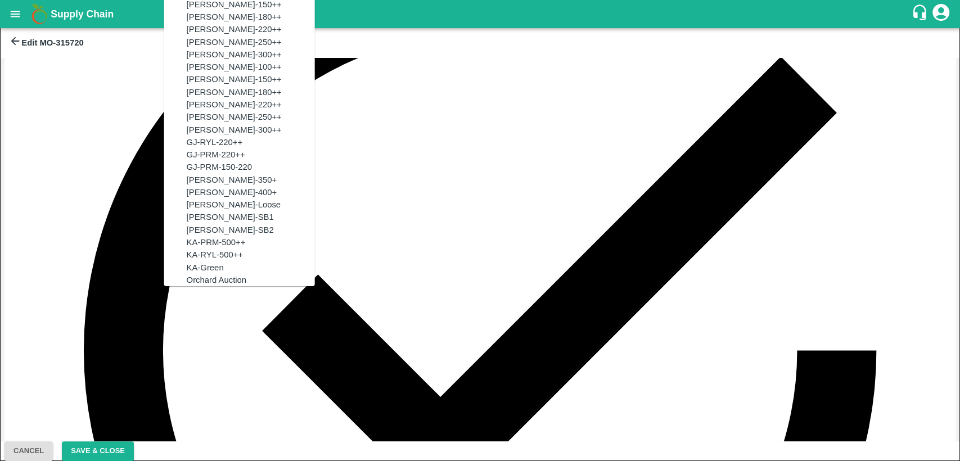
scroll to position [745, 0]
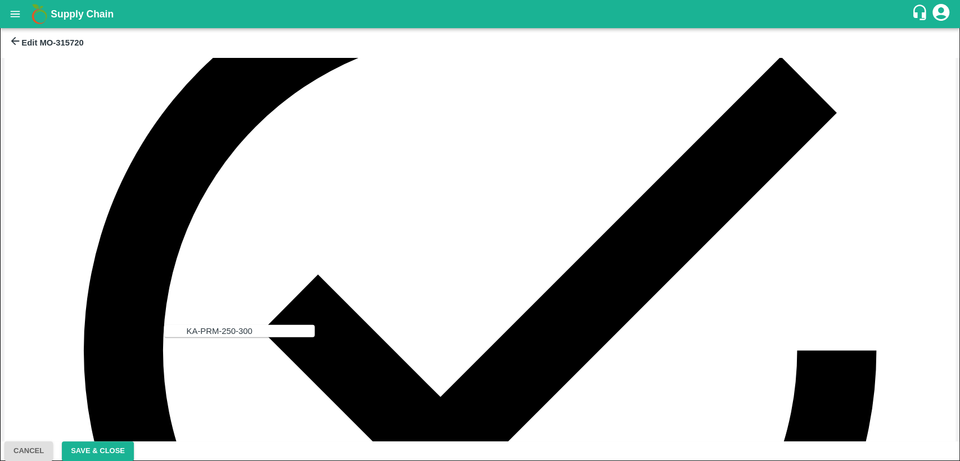
click at [198, 337] on div "KA-PRM-250-300" at bounding box center [251, 331] width 128 height 12
type input "KA-PRM-250-300"
type input "1200"
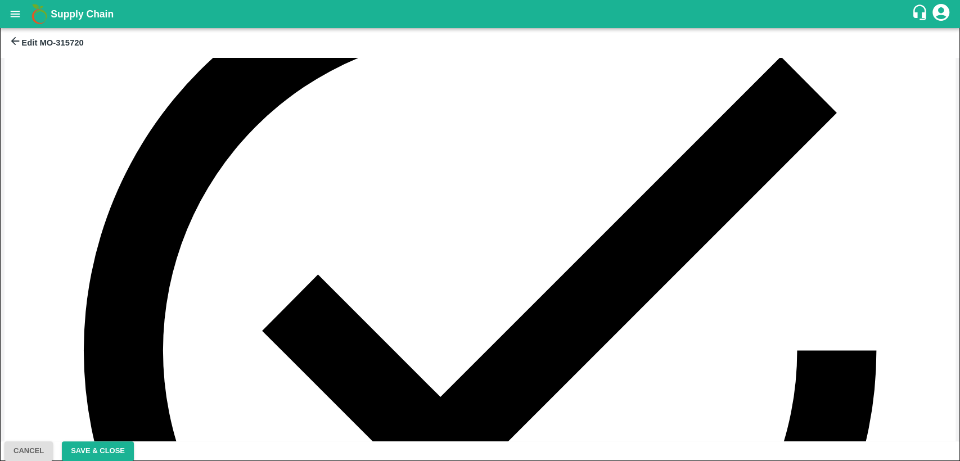
scroll to position [312, 0]
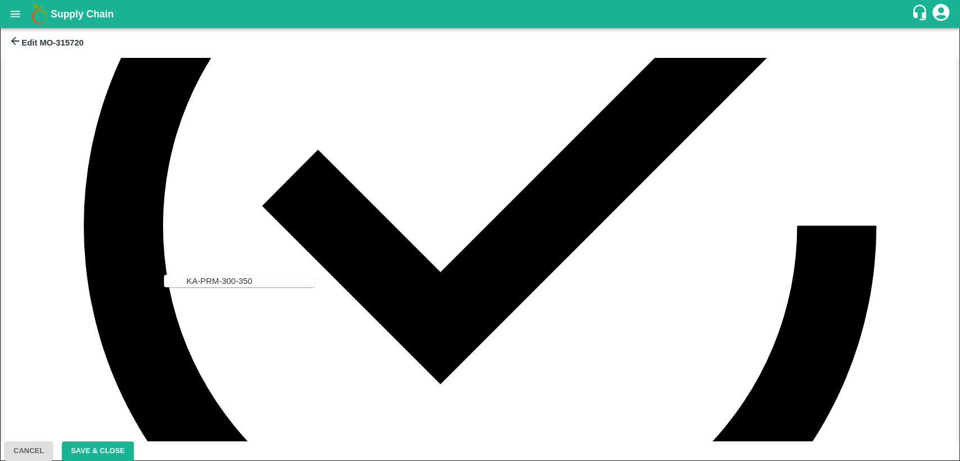
click at [203, 287] on div "KA-PRM-300-350" at bounding box center [251, 281] width 128 height 12
type input "KA-PRM-300-350"
type input "1300"
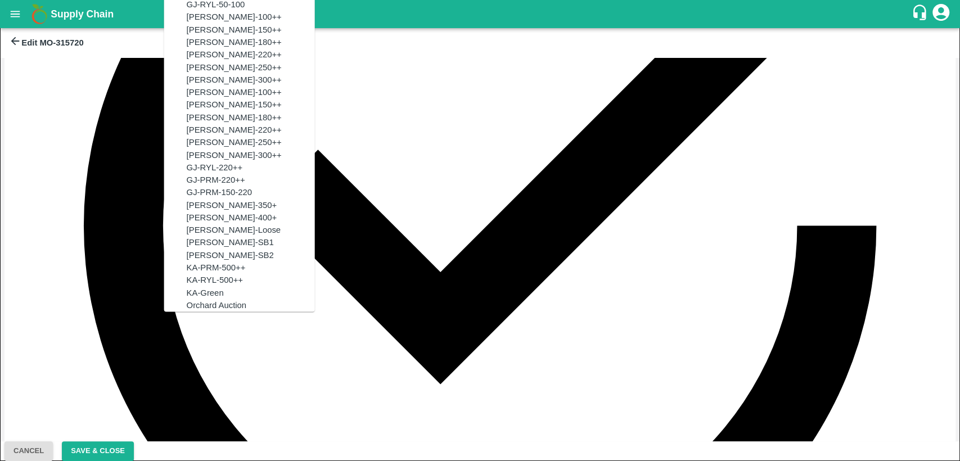
scroll to position [783, 0]
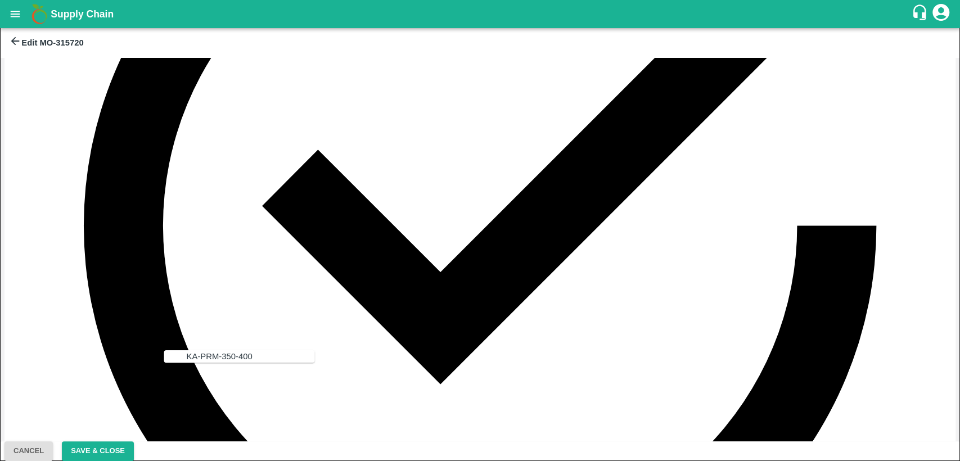
click at [184, 363] on ul "KA-PRM-350-400" at bounding box center [239, 356] width 151 height 12
click at [187, 356] on div "KA-PRM-350-400" at bounding box center [220, 356] width 66 height 12
type input "KA-PRM-350-400"
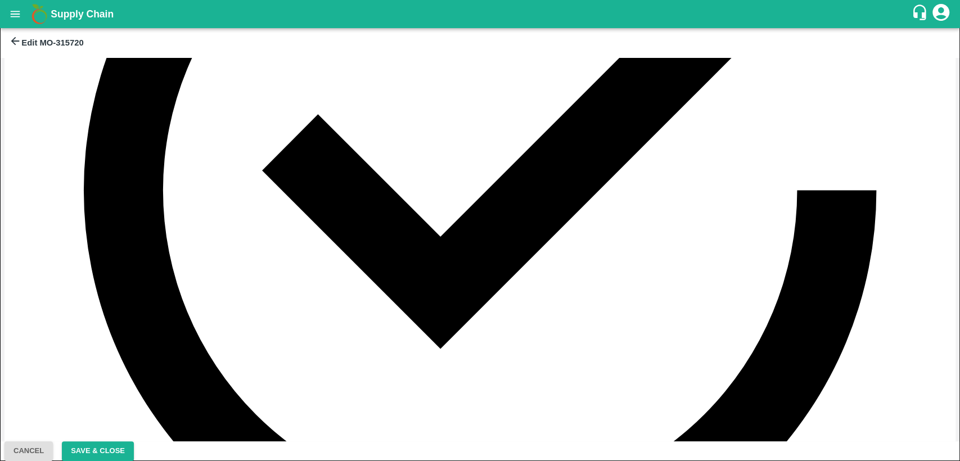
type input "1400"
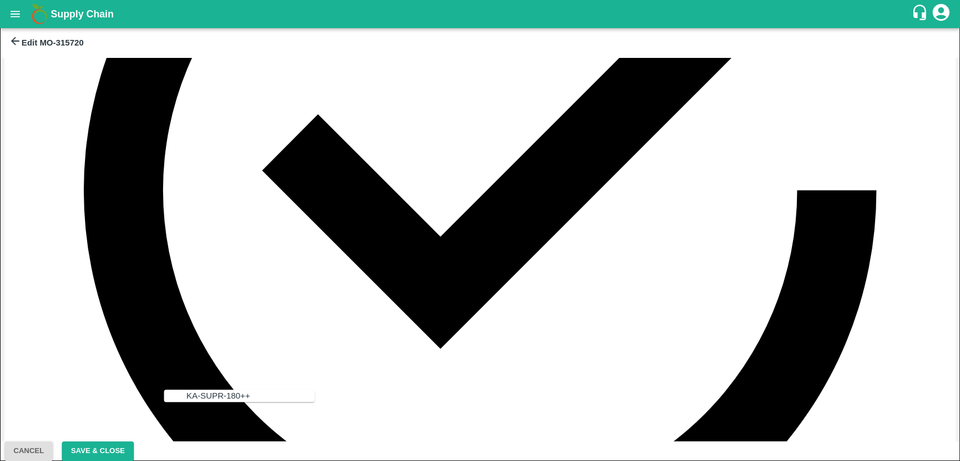
click at [249, 396] on div "KA-SUPR-180++" at bounding box center [251, 396] width 128 height 12
type input "KA-SUPR-180++"
type input "600"
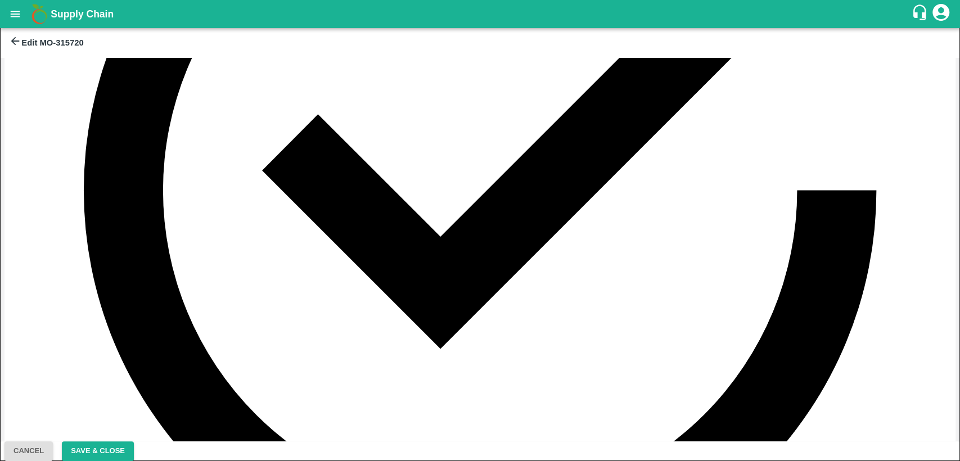
scroll to position [472, 0]
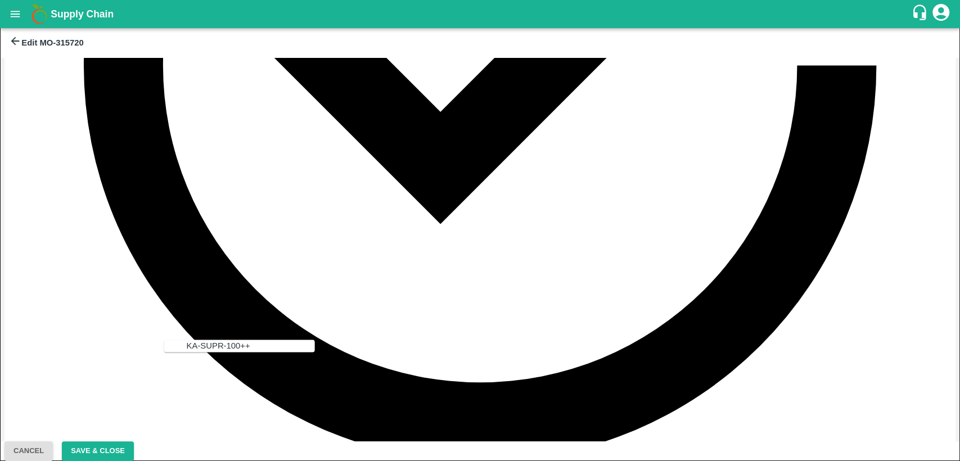
click at [210, 341] on div "KA-SUPR-100++" at bounding box center [219, 346] width 64 height 12
type input "KA-SUPR-100++"
type input "500"
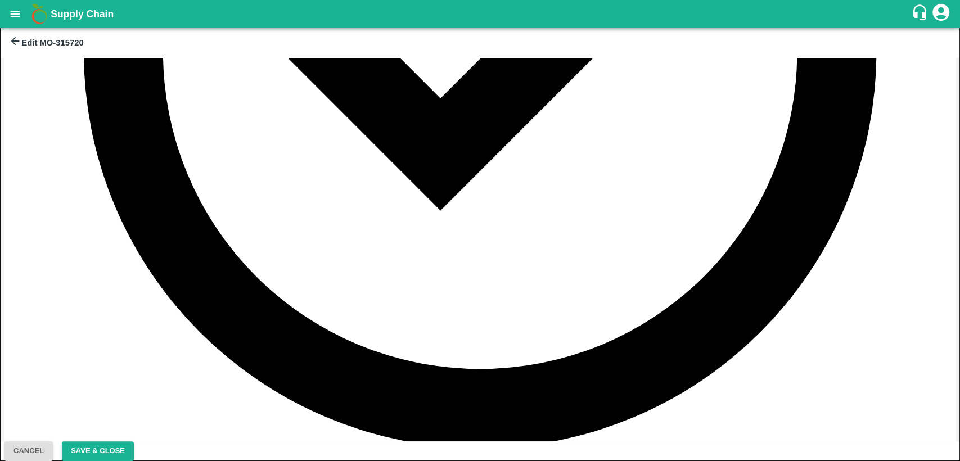
scroll to position [496, 0]
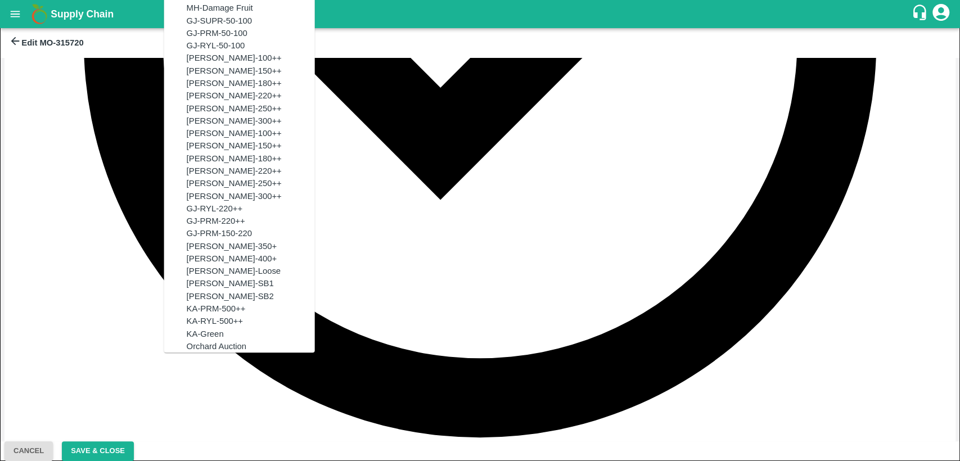
scroll to position [7338, 0]
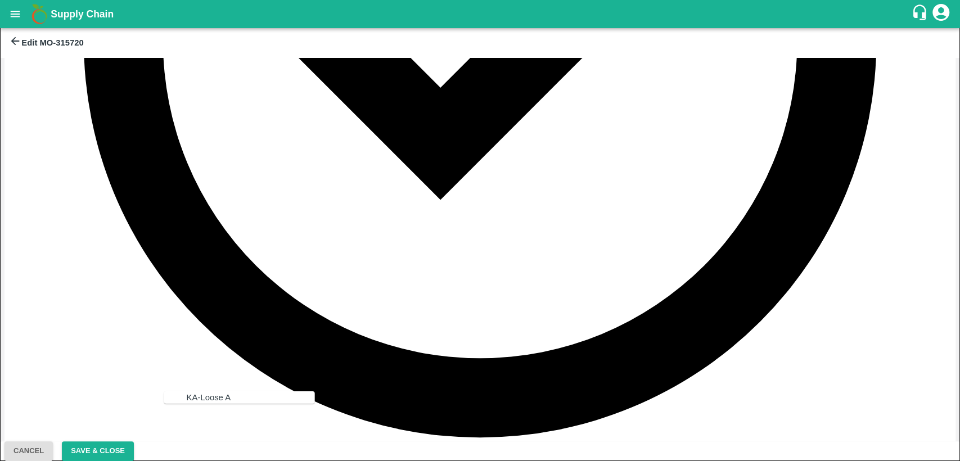
click at [224, 404] on div "KA-Loose A" at bounding box center [251, 397] width 128 height 12
type input "KA-Loose A"
type input "400"
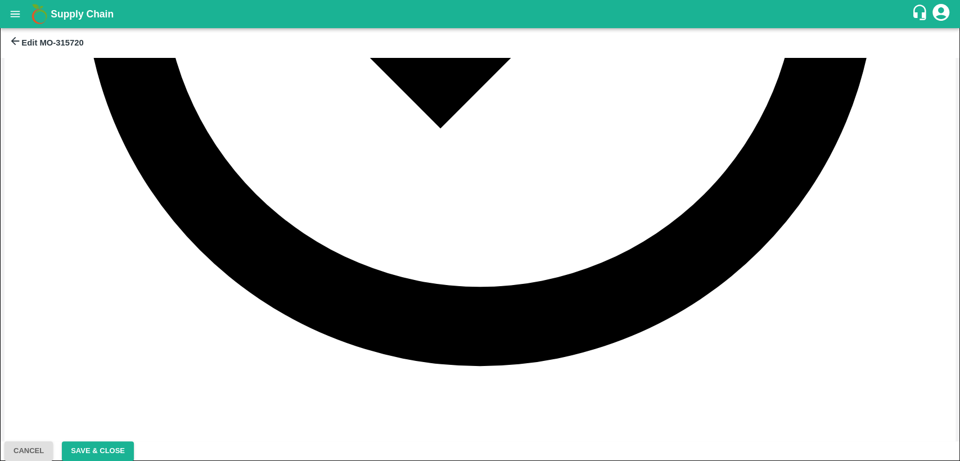
scroll to position [571, 0]
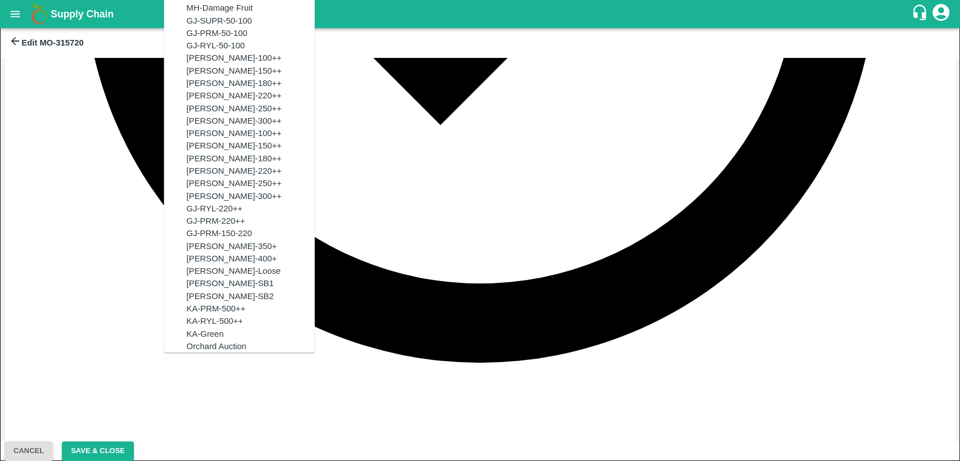
scroll to position [0, 0]
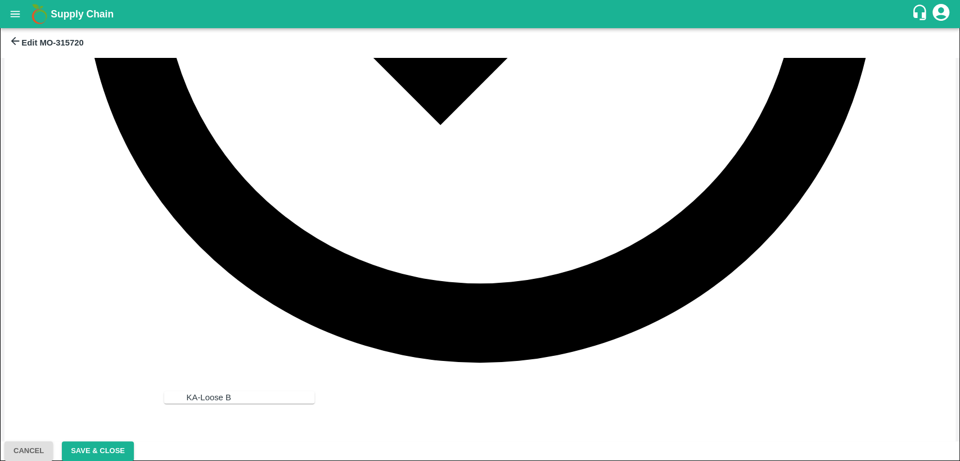
click at [197, 396] on div "KA-Loose B" at bounding box center [209, 397] width 44 height 12
type input "KA-Loose B"
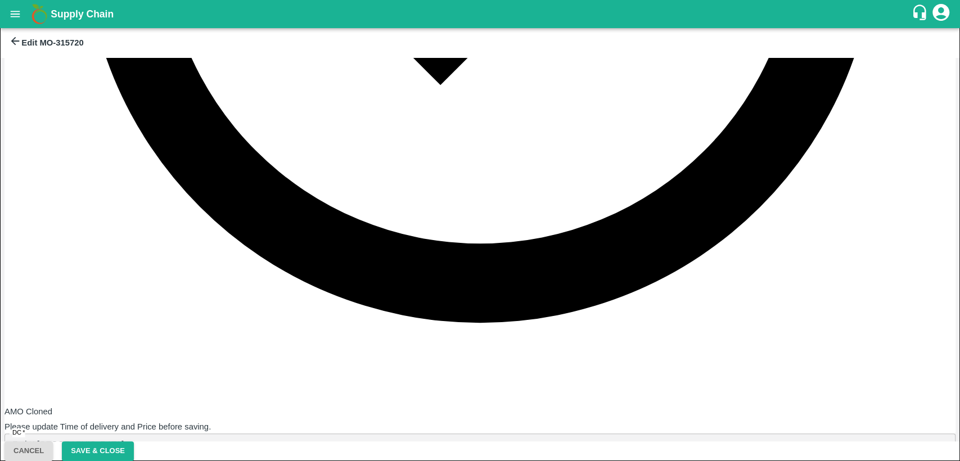
scroll to position [647, 0]
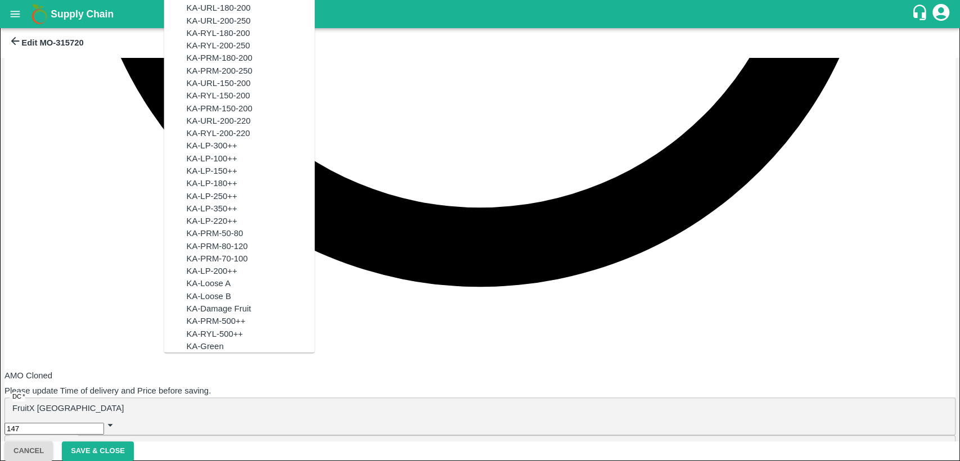
scroll to position [0, 0]
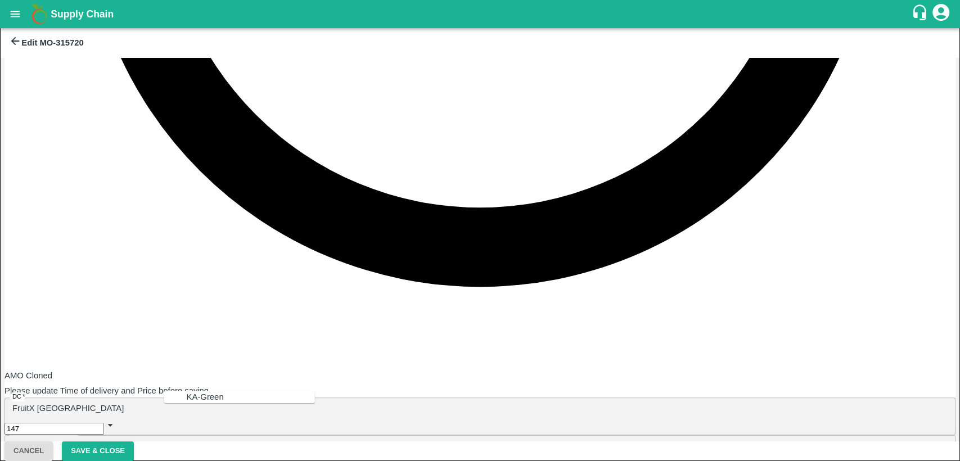
click at [211, 403] on div "KA-Green" at bounding box center [251, 397] width 128 height 12
type input "KA-Green"
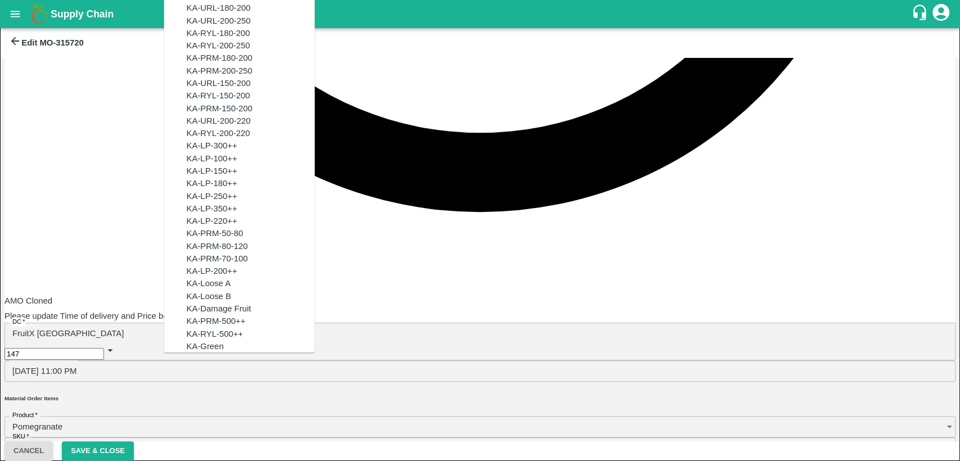
scroll to position [0, 0]
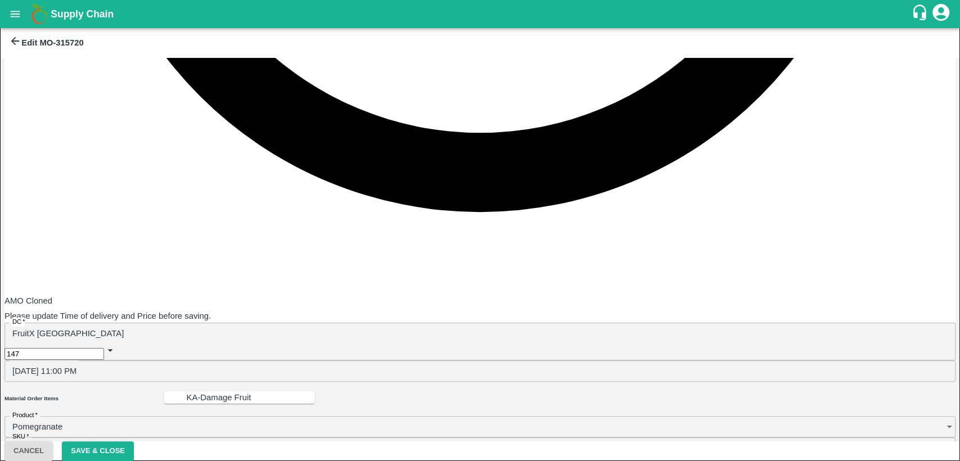
click at [255, 403] on div "KA-Damage Fruit" at bounding box center [251, 397] width 128 height 12
type input "KA-Damage Fruit"
drag, startPoint x: 513, startPoint y: 404, endPoint x: 474, endPoint y: 412, distance: 39.6
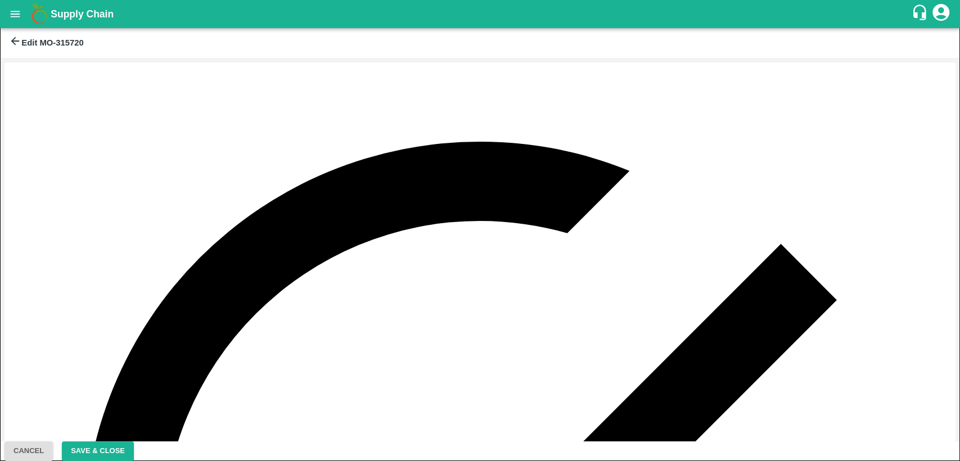
drag, startPoint x: 881, startPoint y: 146, endPoint x: 859, endPoint y: 153, distance: 23.6
click at [882, 146] on div "AMO Cloned Please update Time of delivery and Price before saving. DC   * Fruit…" at bounding box center [480, 250] width 960 height 384
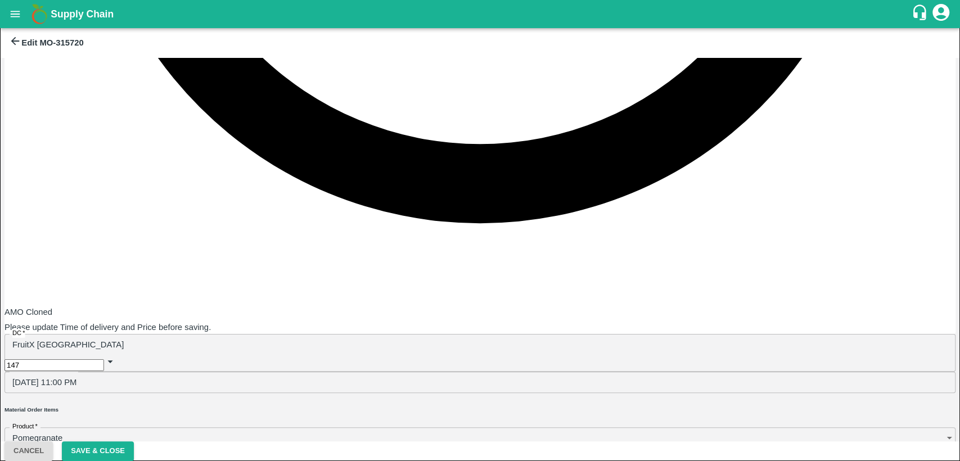
scroll to position [722, 0]
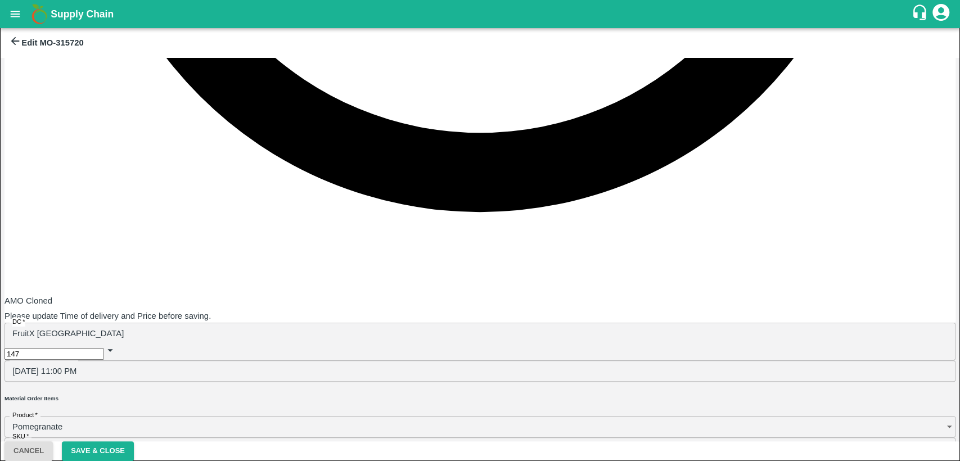
type input "30"
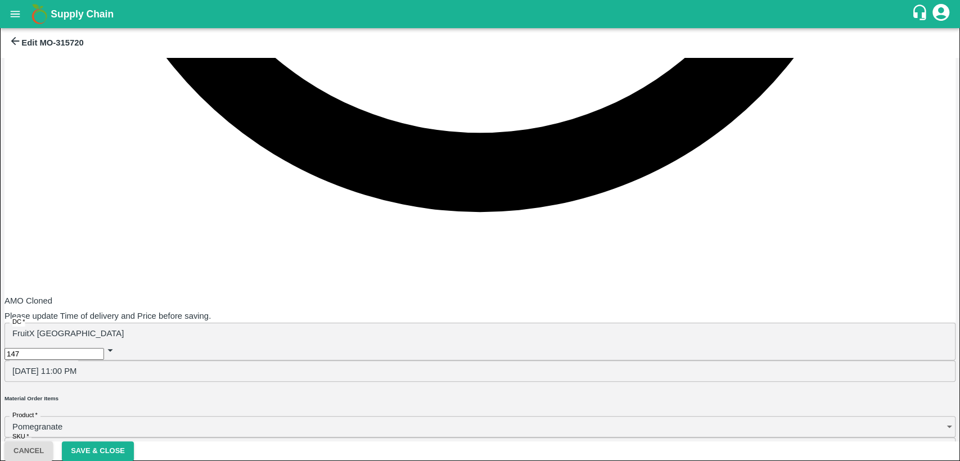
type input "30"
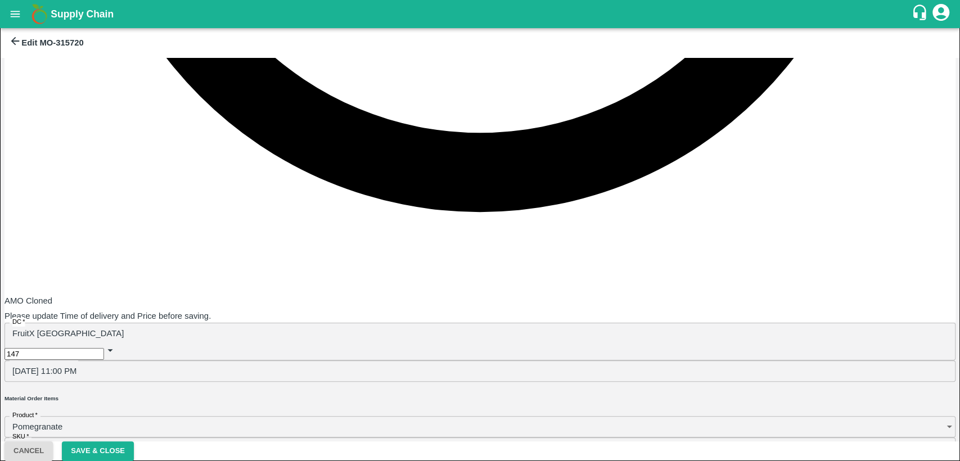
type input "30"
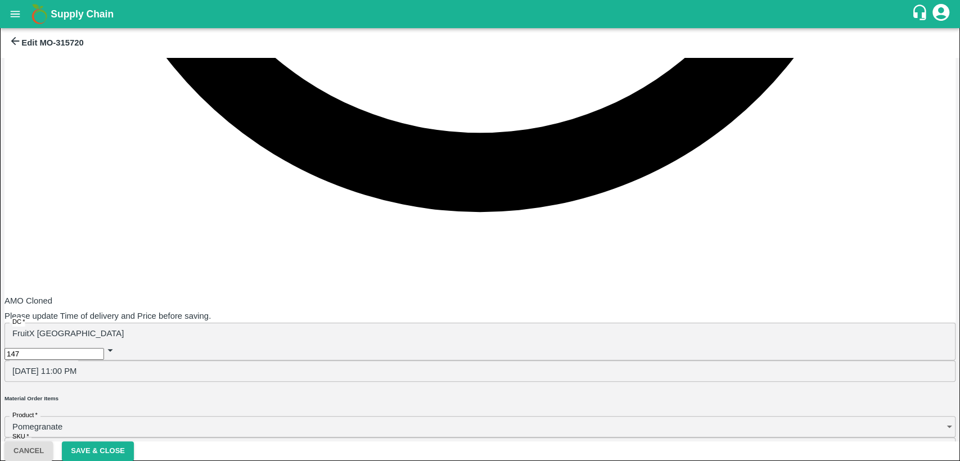
type input "30"
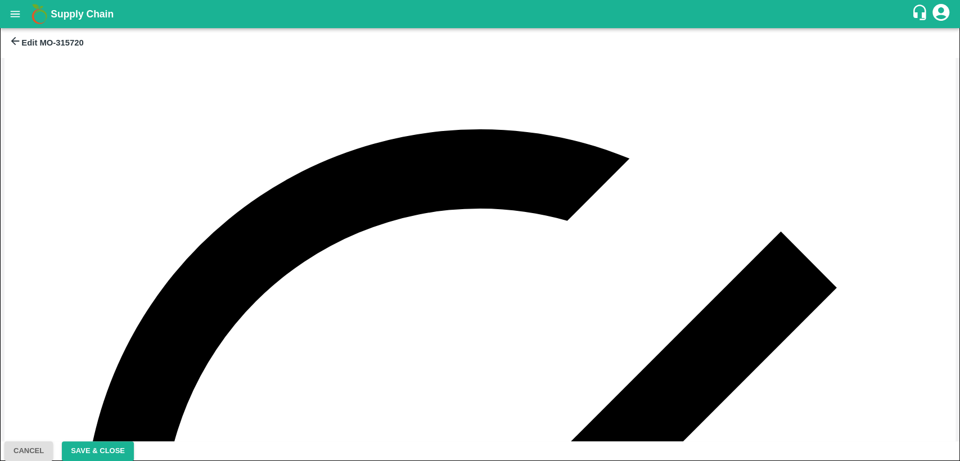
scroll to position [0, 0]
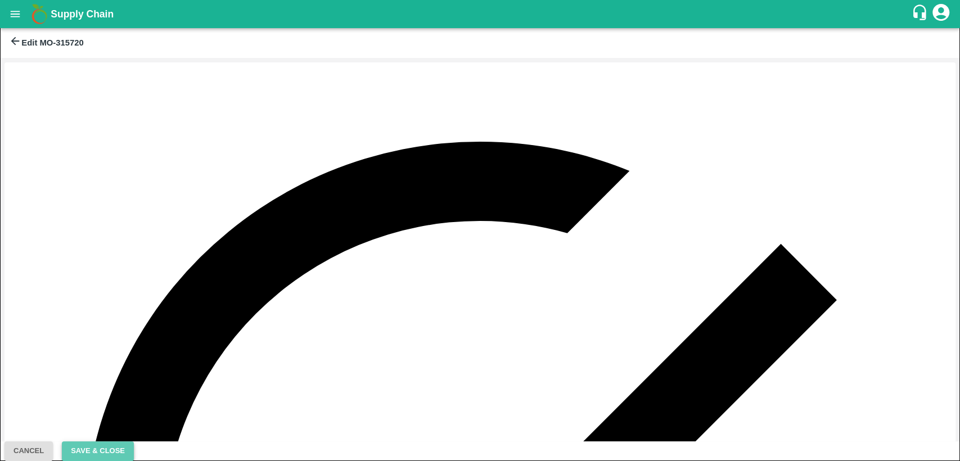
click at [134, 446] on button "Save & Close" at bounding box center [98, 451] width 72 height 20
